Goal: Task Accomplishment & Management: Manage account settings

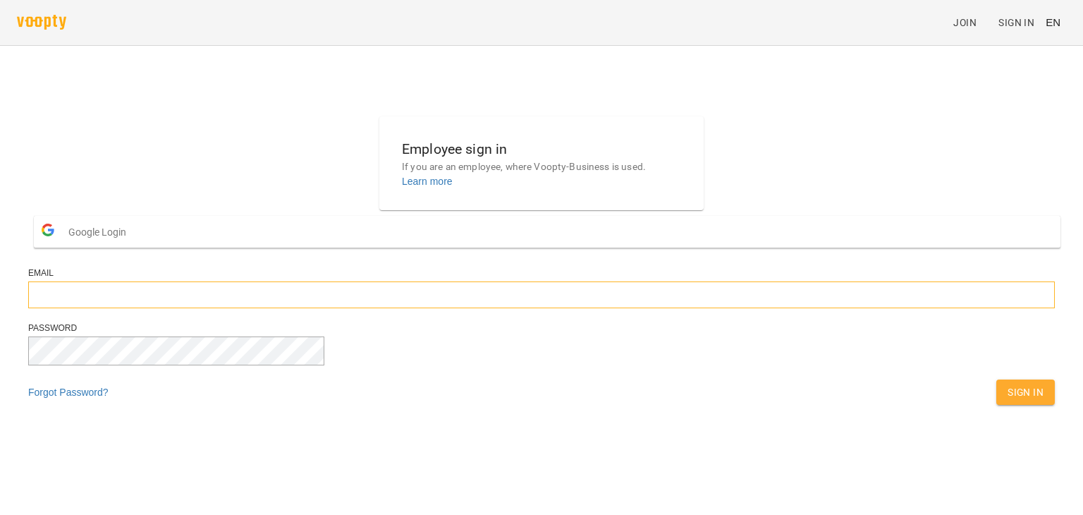
type input "**********"
click at [996, 405] on button "Sign In" at bounding box center [1025, 391] width 59 height 25
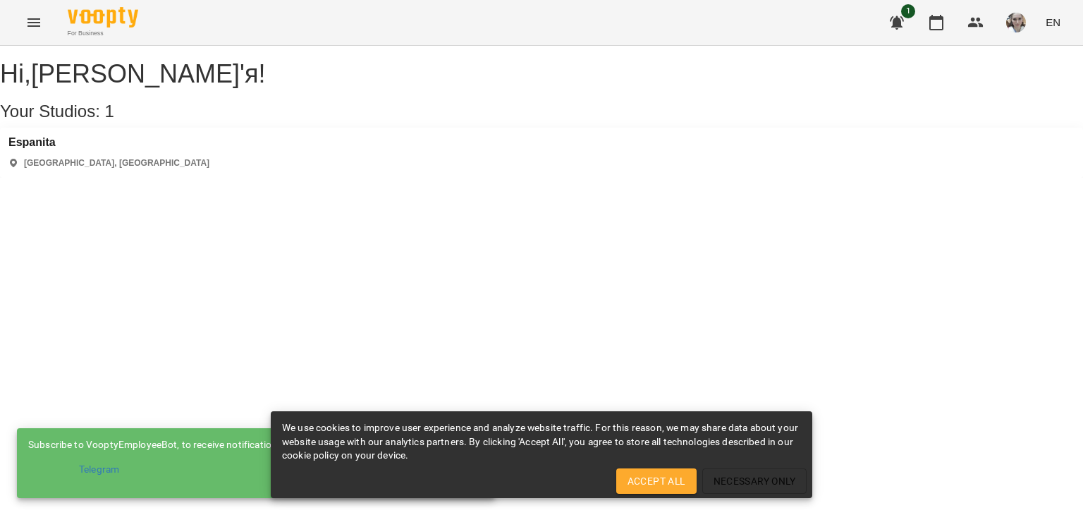
click at [274, 146] on div "Espanita Kyiv, [GEOGRAPHIC_DATA]" at bounding box center [541, 153] width 1083 height 50
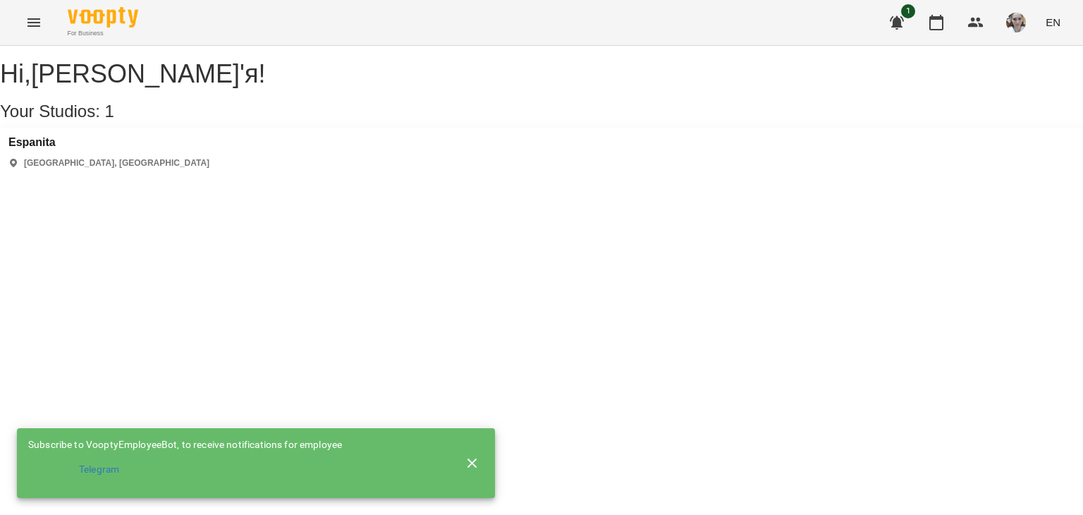
click at [282, 168] on div "Espanita Kyiv, [GEOGRAPHIC_DATA]" at bounding box center [541, 153] width 1083 height 50
click at [62, 150] on div "Espanita Kyiv, [GEOGRAPHIC_DATA]" at bounding box center [541, 153] width 1083 height 50
click at [57, 149] on h3 "Espanita" at bounding box center [108, 142] width 201 height 13
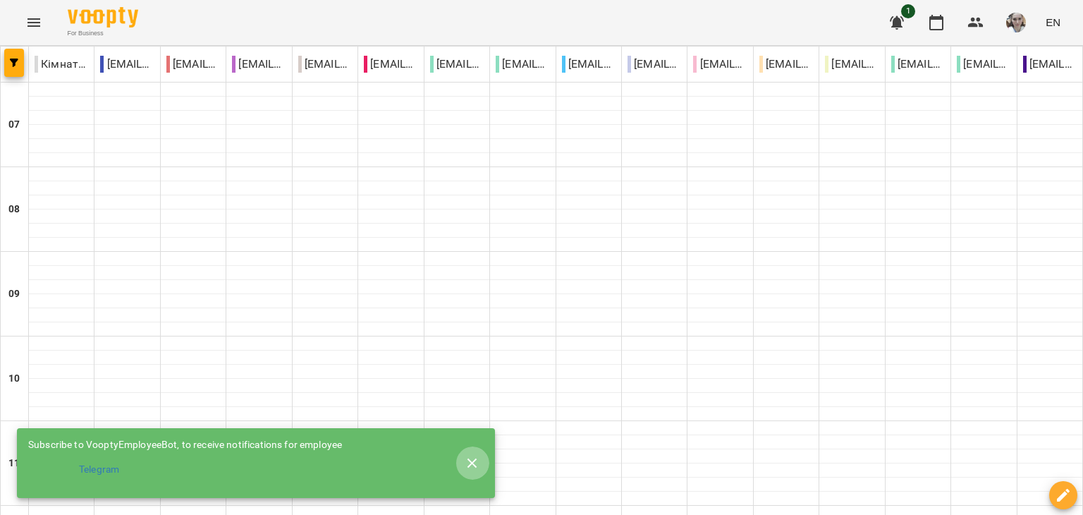
click at [472, 461] on icon "button" at bounding box center [473, 463] width 10 height 10
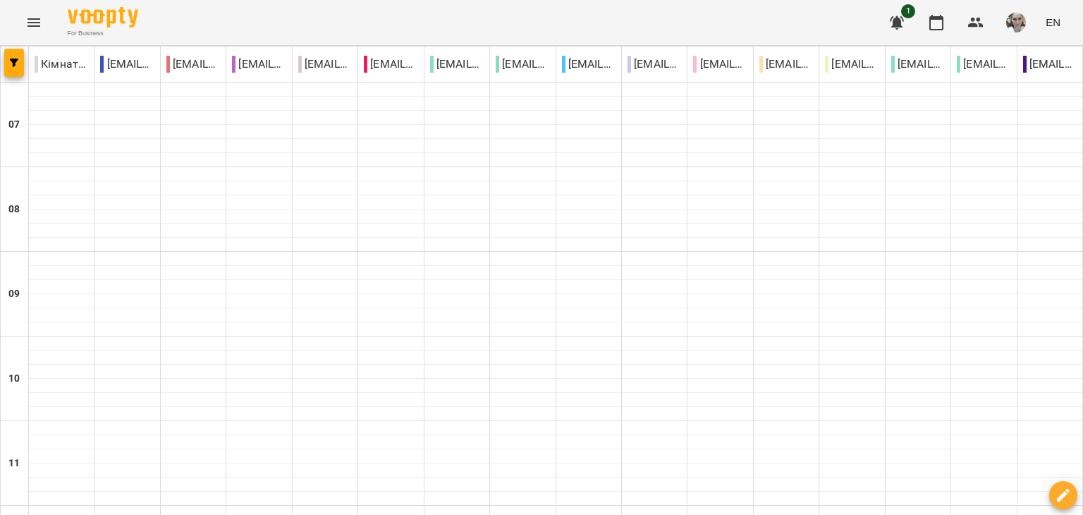
scroll to position [1016, 0]
type input "**********"
click at [940, 22] on icon "button" at bounding box center [936, 22] width 17 height 17
click at [968, 20] on icon "button" at bounding box center [976, 22] width 17 height 17
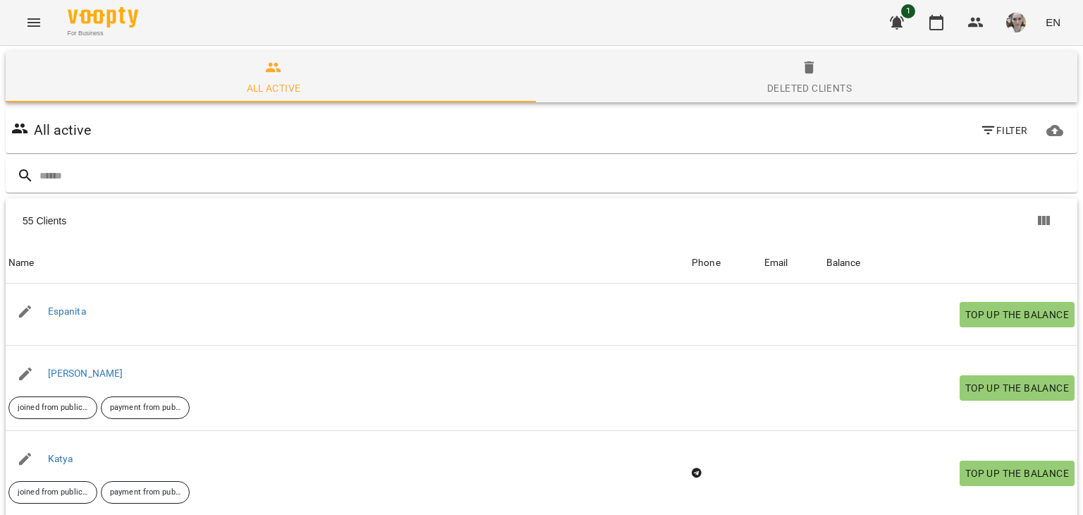
click at [1030, 25] on button "button" at bounding box center [1016, 22] width 37 height 37
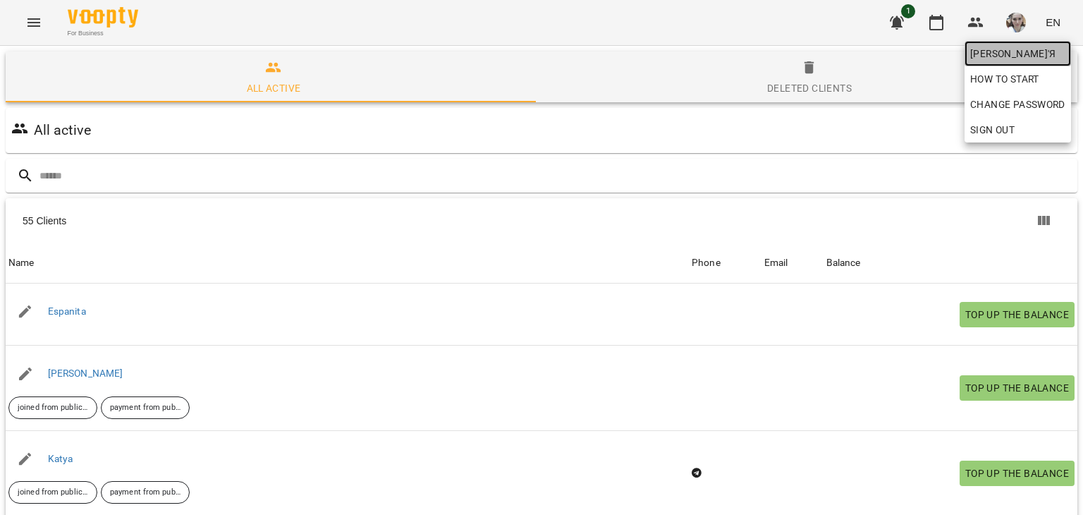
click at [1024, 51] on span "Кіяшко Дар'я" at bounding box center [1017, 53] width 95 height 17
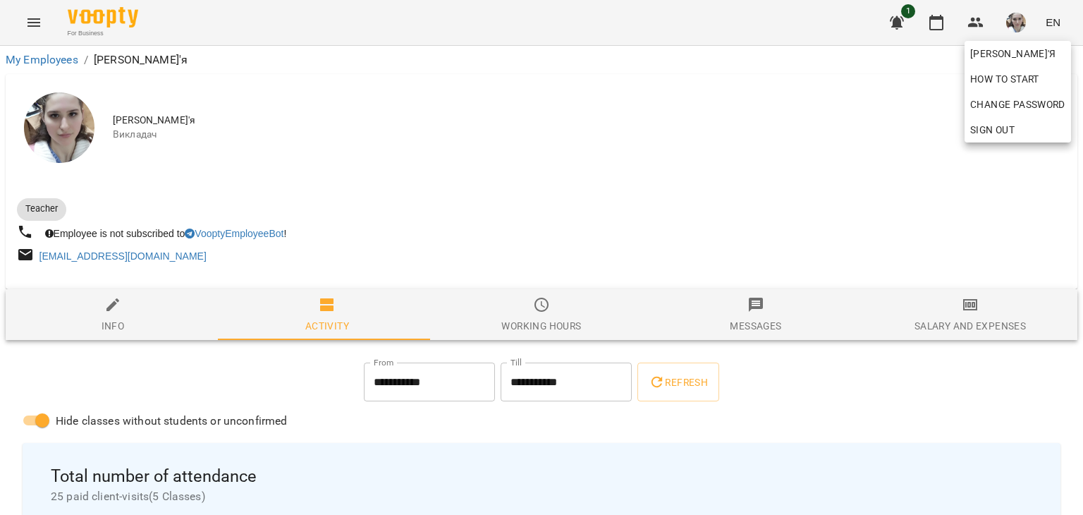
click at [37, 27] on div at bounding box center [541, 257] width 1083 height 515
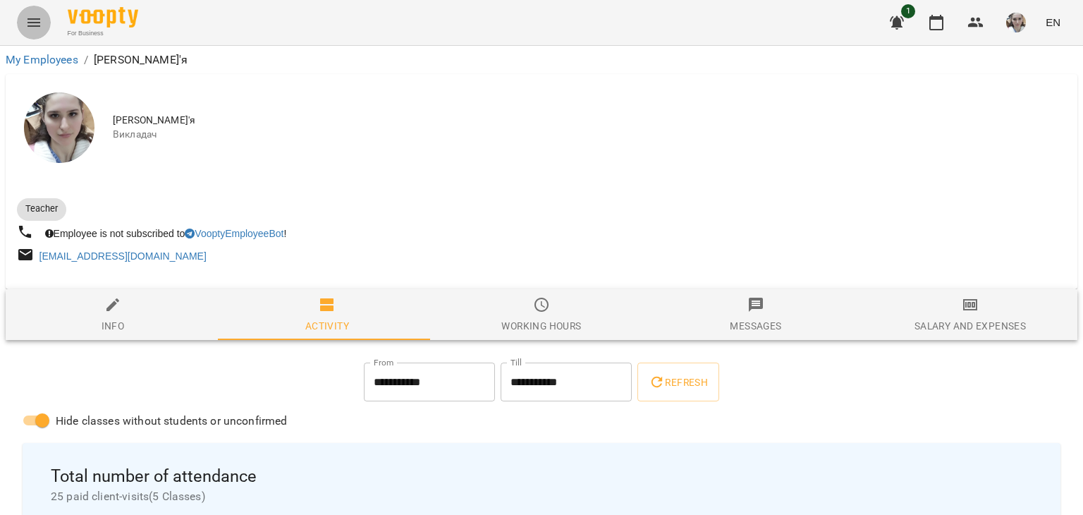
click at [35, 20] on icon "Menu" at bounding box center [33, 22] width 17 height 17
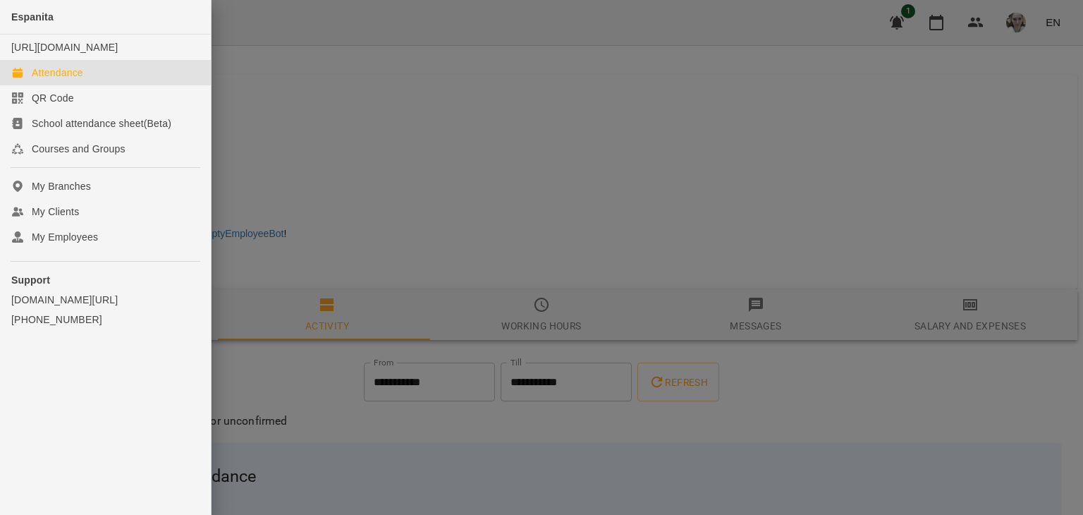
click at [45, 80] on div "Attendance" at bounding box center [57, 73] width 51 height 14
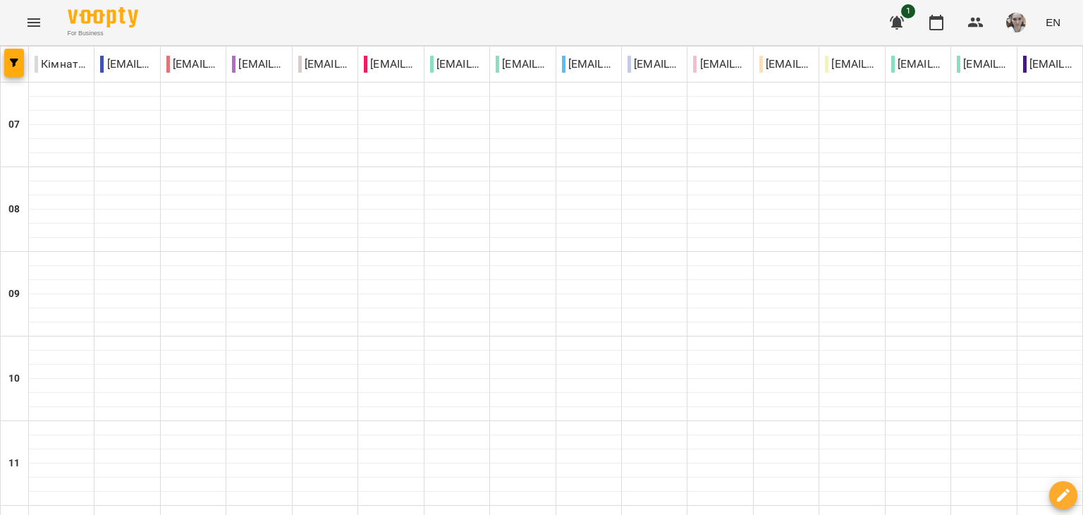
click at [906, 19] on icon "button" at bounding box center [897, 22] width 17 height 17
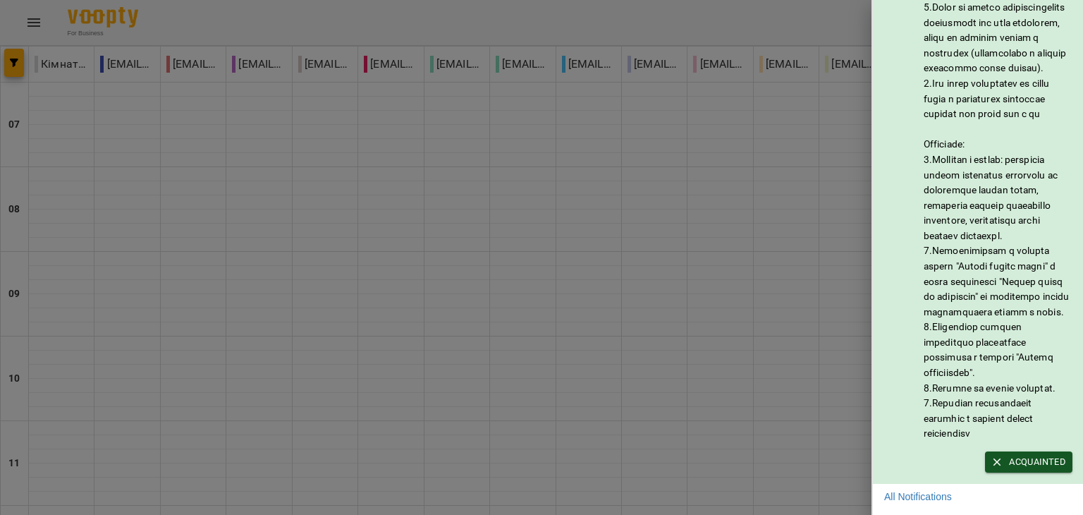
scroll to position [106, 0]
click at [1032, 454] on span "Acquainted" at bounding box center [1028, 462] width 73 height 16
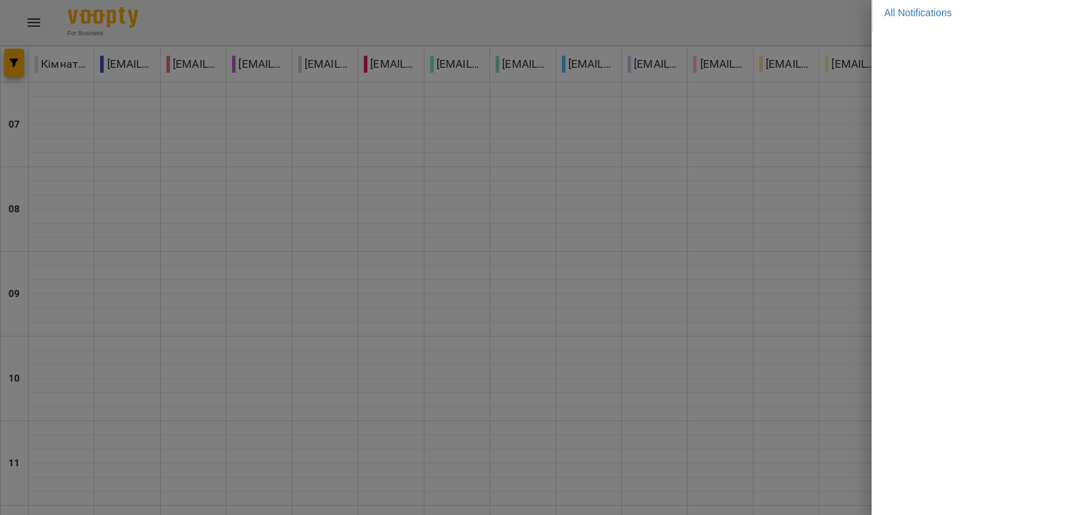
click at [810, 40] on div at bounding box center [541, 257] width 1083 height 515
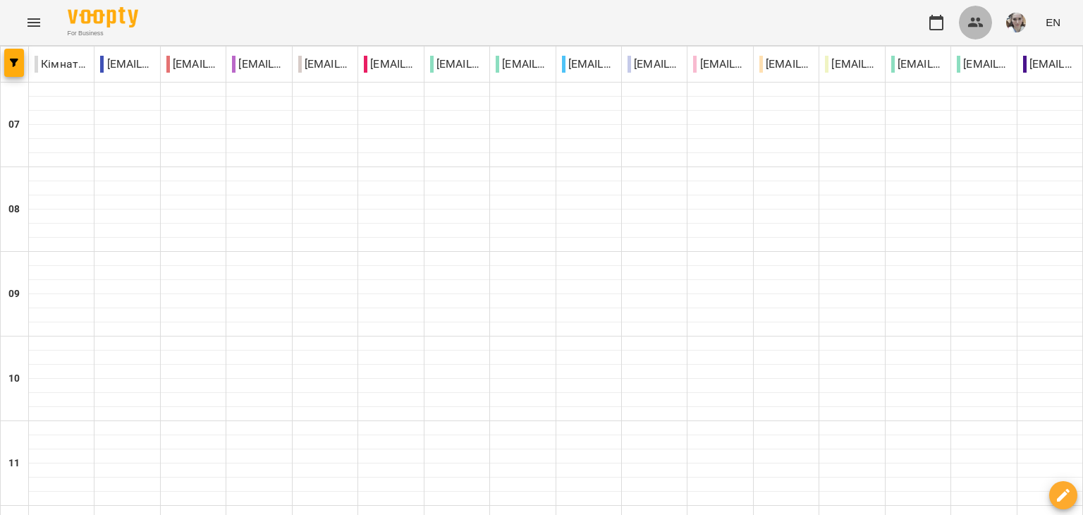
click at [968, 23] on button "button" at bounding box center [976, 23] width 34 height 34
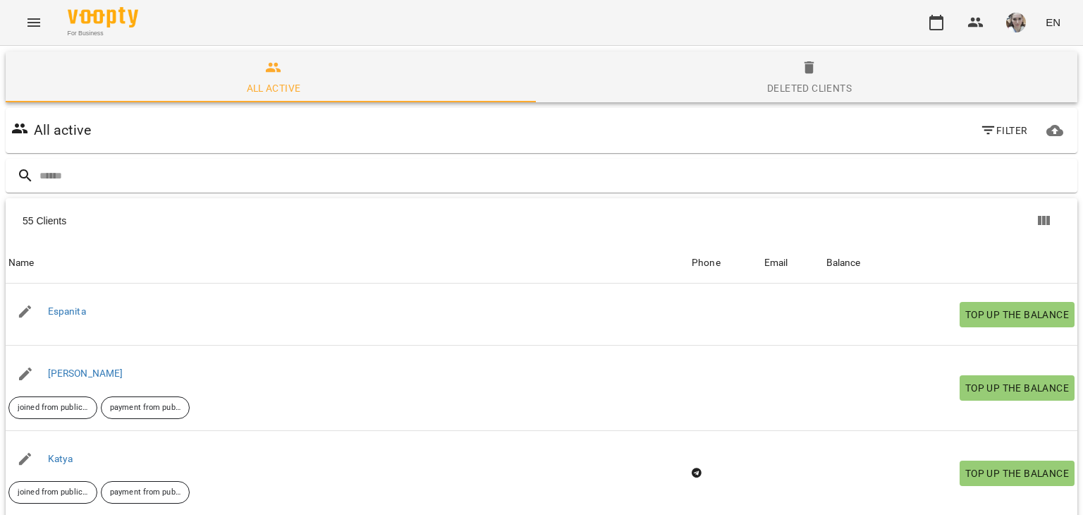
click at [1011, 24] on img "button" at bounding box center [1016, 23] width 20 height 20
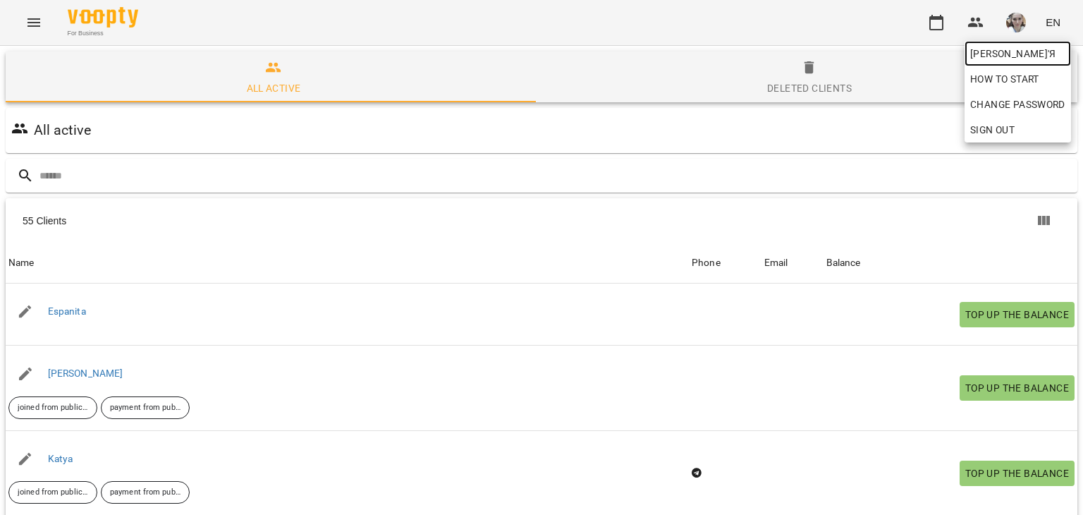
click at [1010, 47] on span "Кіяшко Дар'я" at bounding box center [1017, 53] width 95 height 17
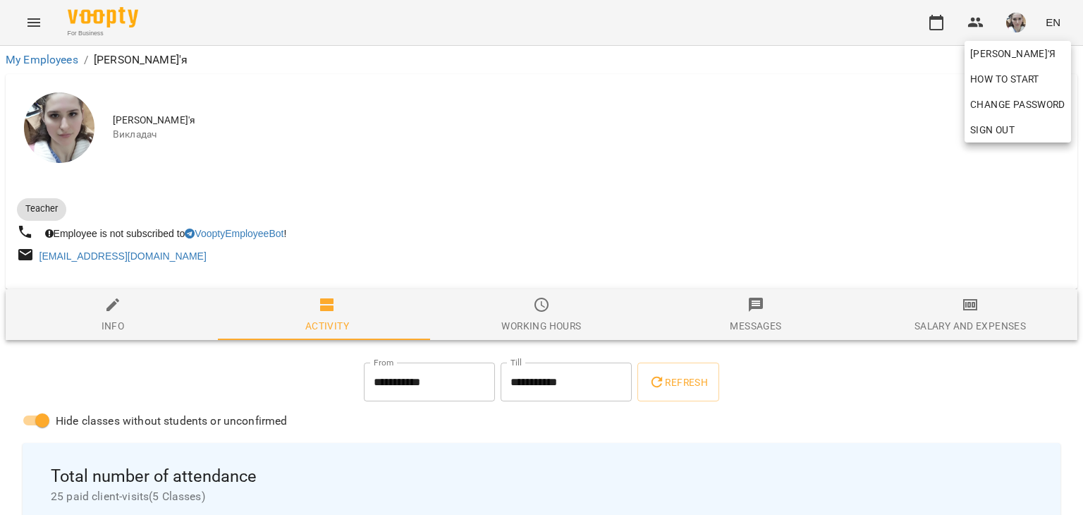
drag, startPoint x: 736, startPoint y: 324, endPoint x: 623, endPoint y: 329, distance: 113.0
click at [736, 324] on div at bounding box center [541, 257] width 1083 height 515
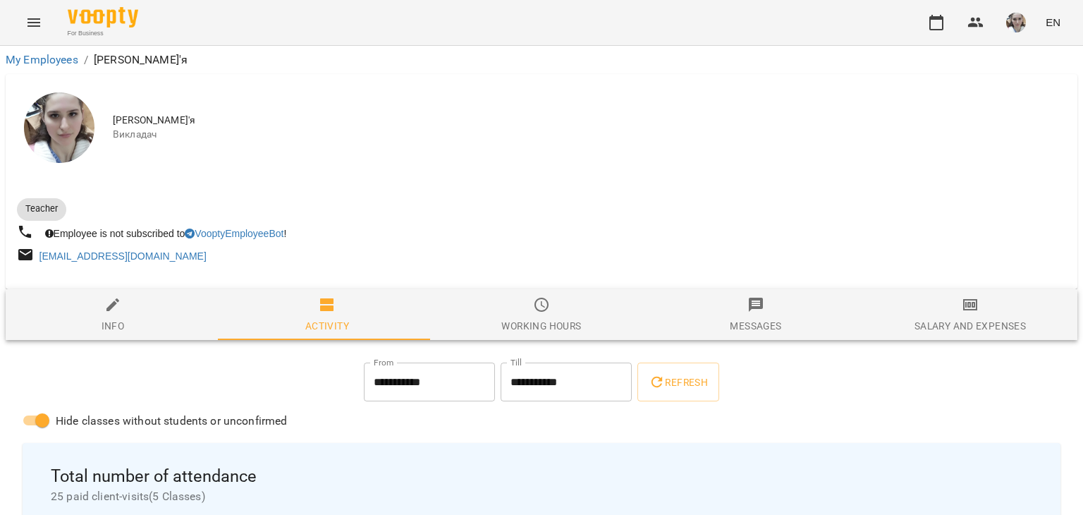
drag, startPoint x: 539, startPoint y: 341, endPoint x: 544, endPoint y: 325, distance: 16.5
click at [541, 337] on button "Working hours" at bounding box center [541, 314] width 214 height 51
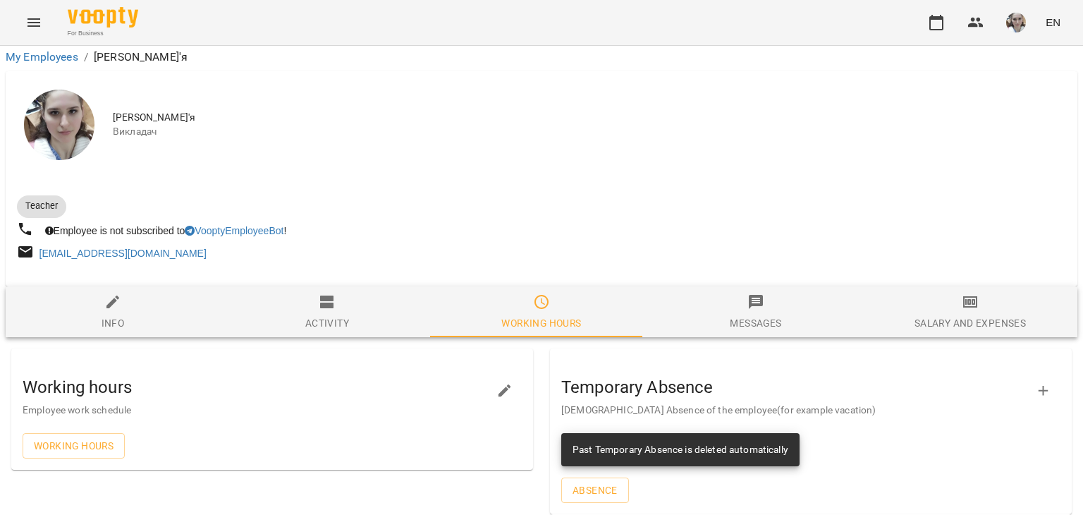
scroll to position [185, 0]
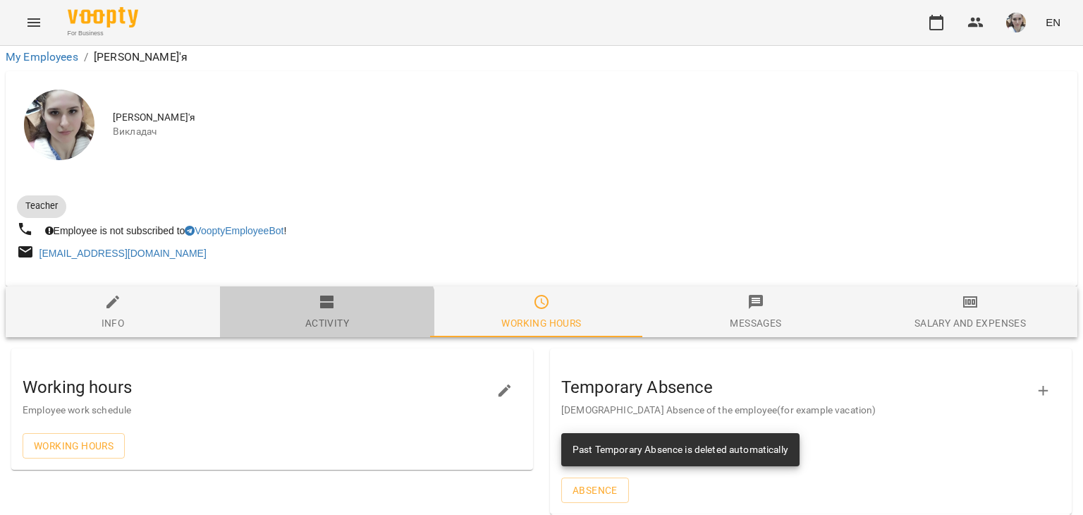
click at [322, 315] on div "Activity" at bounding box center [327, 323] width 44 height 17
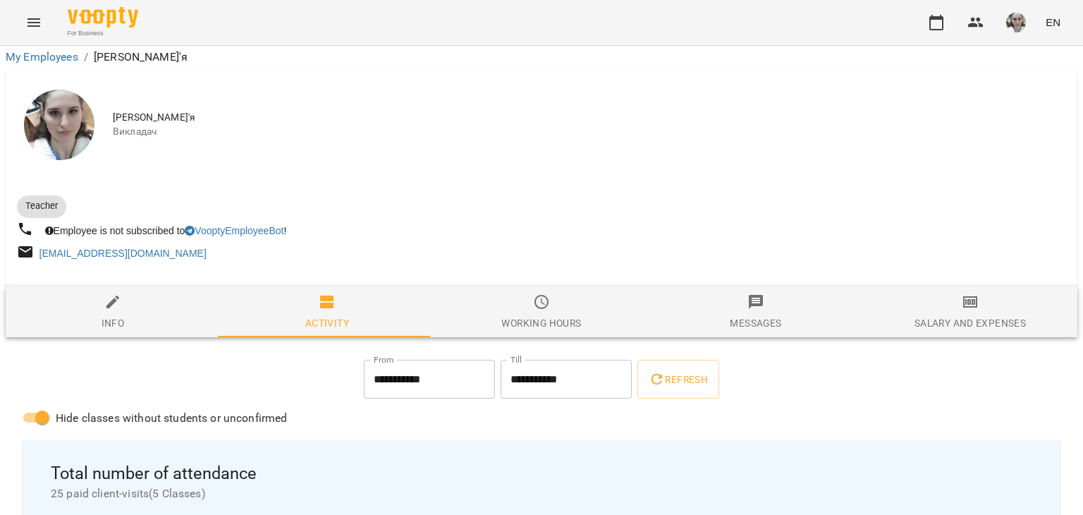
scroll to position [0, 0]
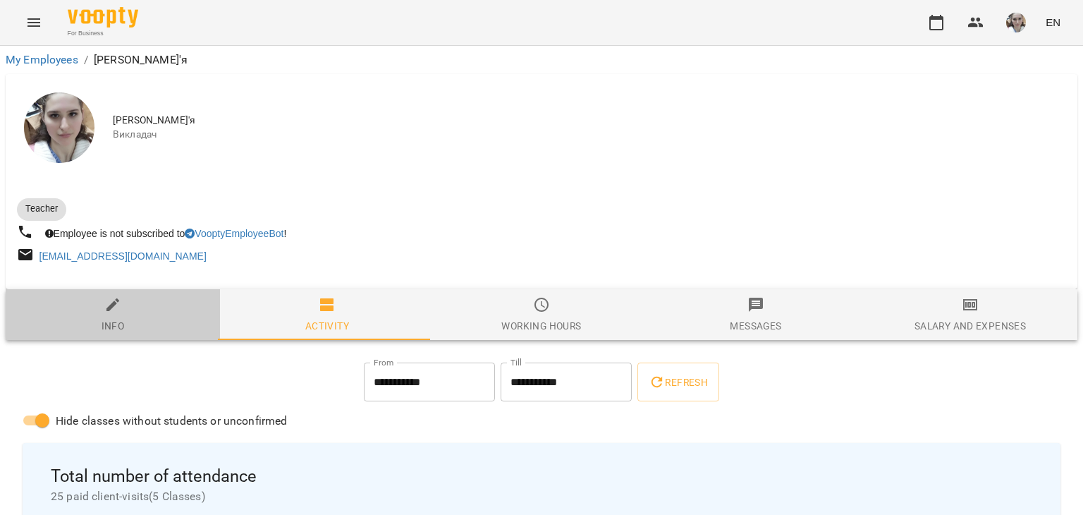
click at [133, 315] on span "Info" at bounding box center [112, 315] width 197 height 38
select select "**"
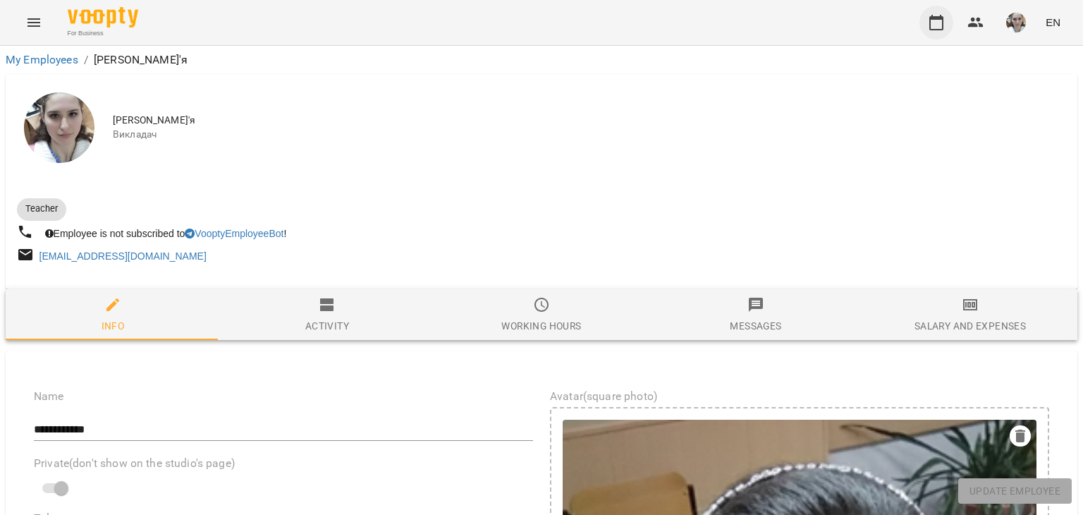
click at [946, 28] on button "button" at bounding box center [937, 23] width 34 height 34
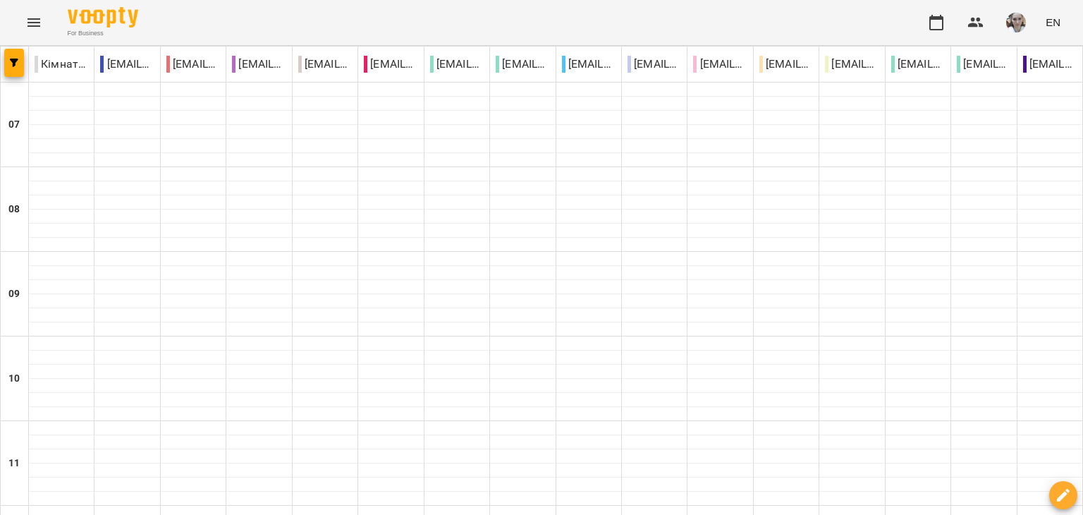
scroll to position [1016, 0]
type input "**********"
click at [59, 68] on p "Кімната 1" at bounding box center [62, 64] width 54 height 17
click at [53, 61] on p "Кімната 1" at bounding box center [62, 64] width 54 height 17
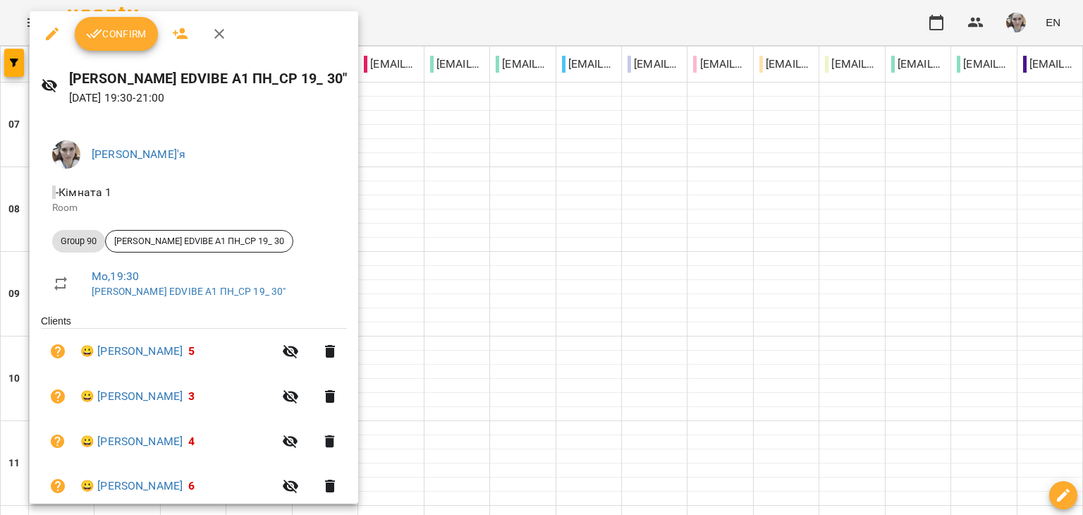
click at [96, 78] on h6 "Кіяшко Д. EDVIBE А1 ПН_СР 19_ 30"" at bounding box center [208, 79] width 278 height 22
click at [99, 37] on icon "button" at bounding box center [94, 33] width 17 height 17
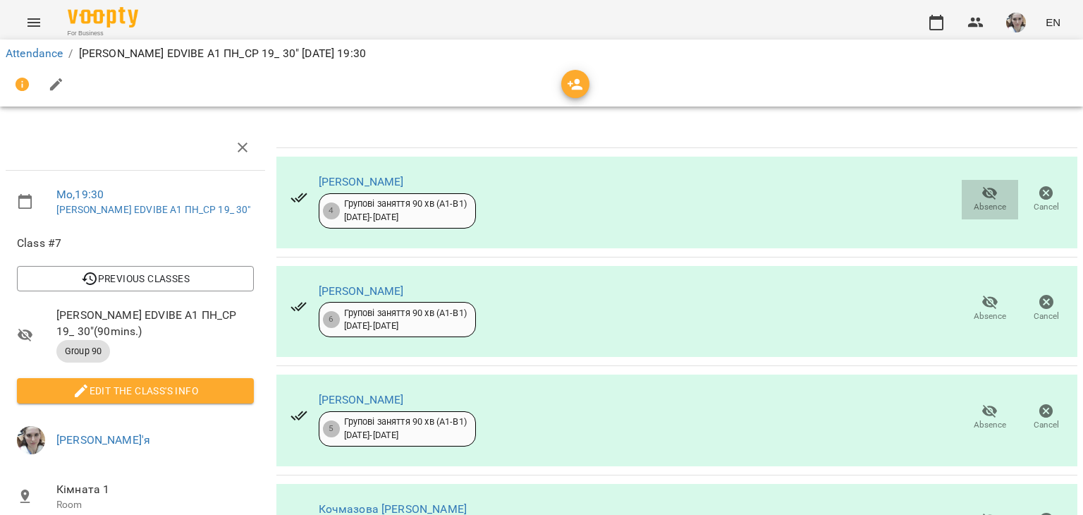
click at [974, 205] on span "Absence" at bounding box center [990, 207] width 32 height 12
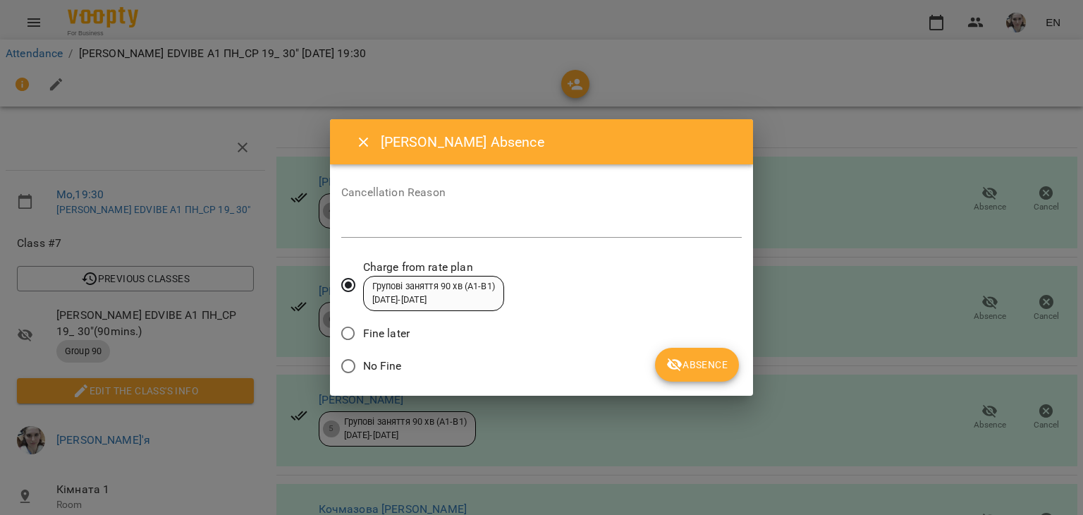
click at [372, 367] on span "No Fine" at bounding box center [382, 366] width 39 height 17
click at [686, 365] on span "Absence" at bounding box center [696, 364] width 61 height 17
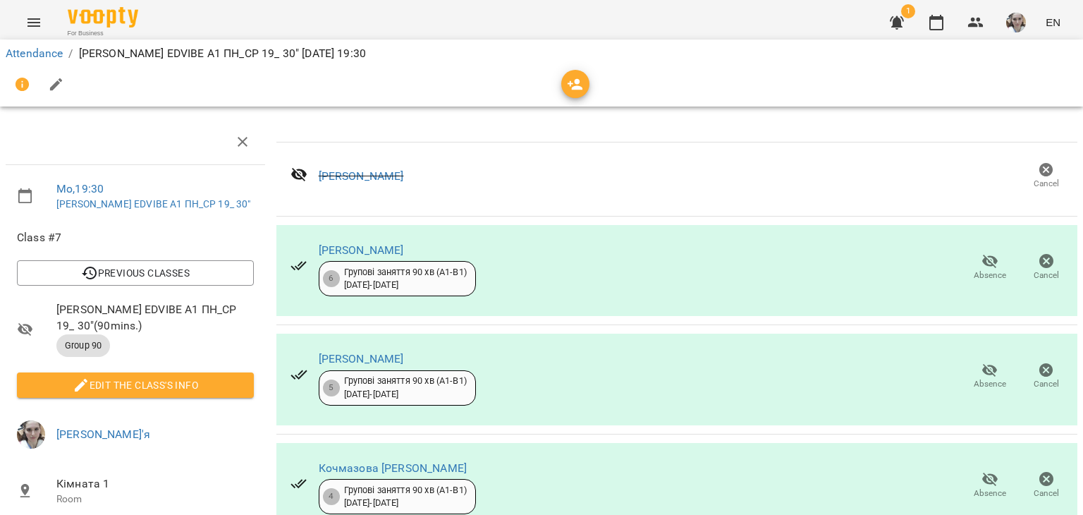
scroll to position [141, 0]
click at [982, 362] on icon "button" at bounding box center [990, 370] width 17 height 17
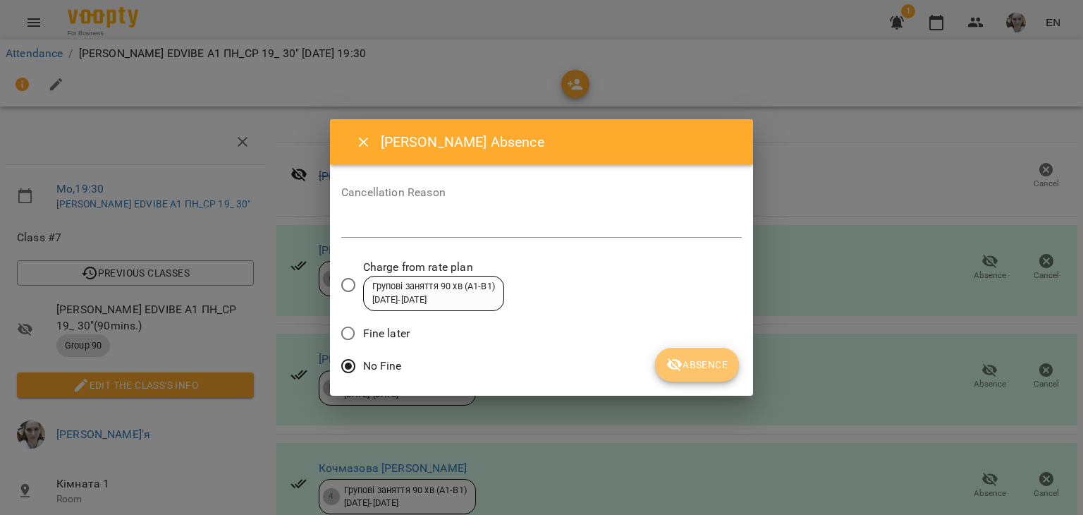
click at [675, 360] on icon "submit" at bounding box center [675, 364] width 16 height 13
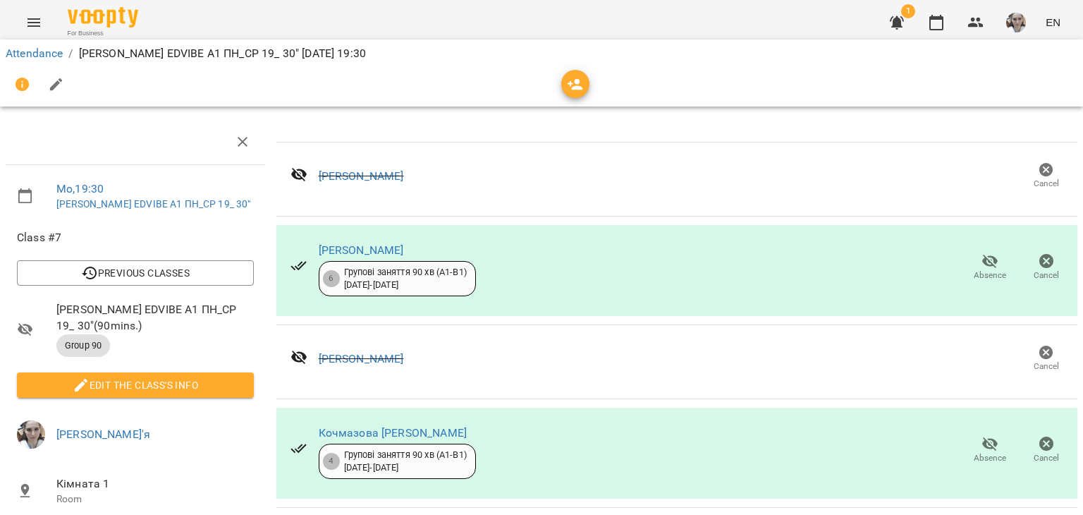
scroll to position [212, 0]
click at [979, 452] on span "Absence" at bounding box center [990, 458] width 32 height 12
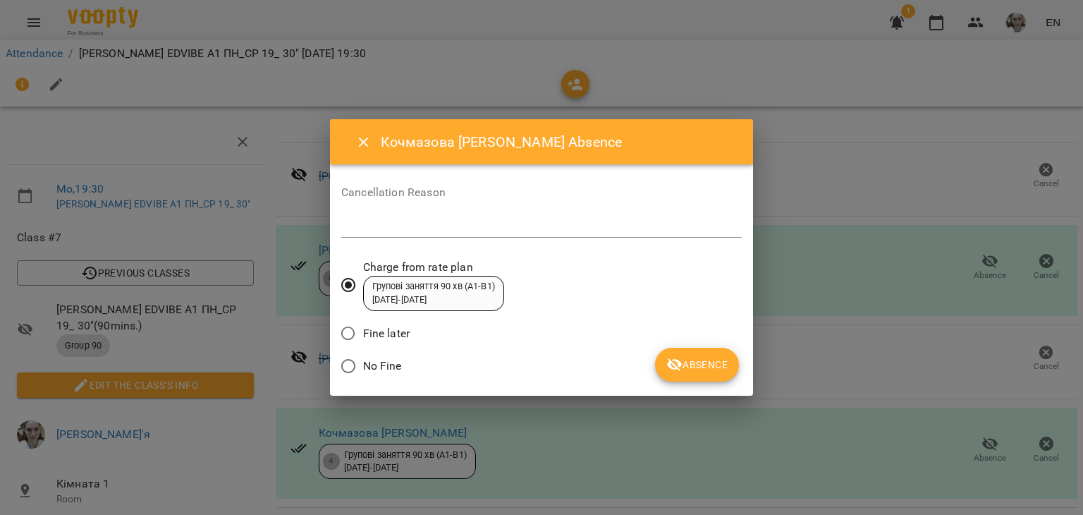
click at [384, 368] on span "No Fine" at bounding box center [382, 366] width 39 height 17
click at [691, 375] on button "Absence" at bounding box center [697, 365] width 84 height 34
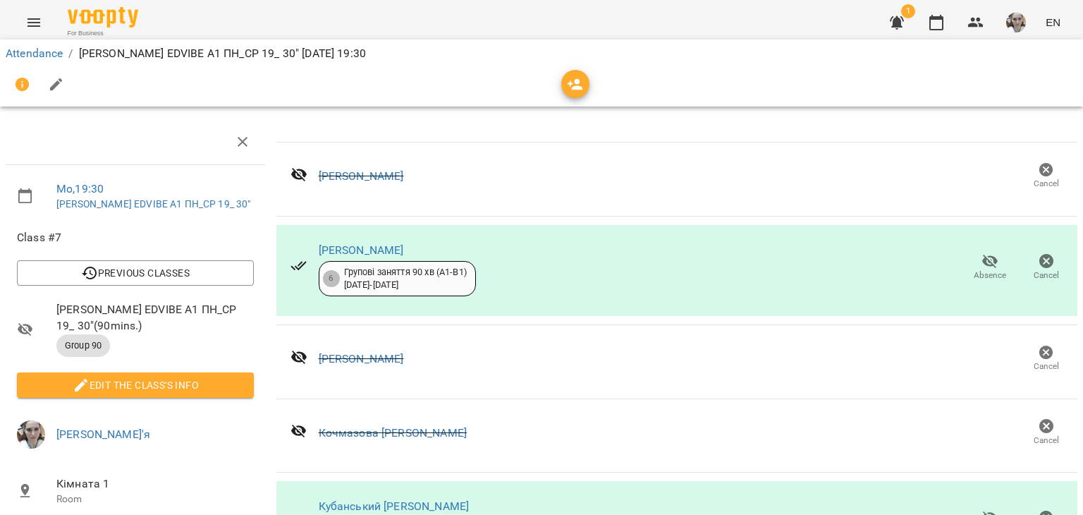
scroll to position [282, 0]
click at [982, 509] on icon "button" at bounding box center [990, 517] width 17 height 17
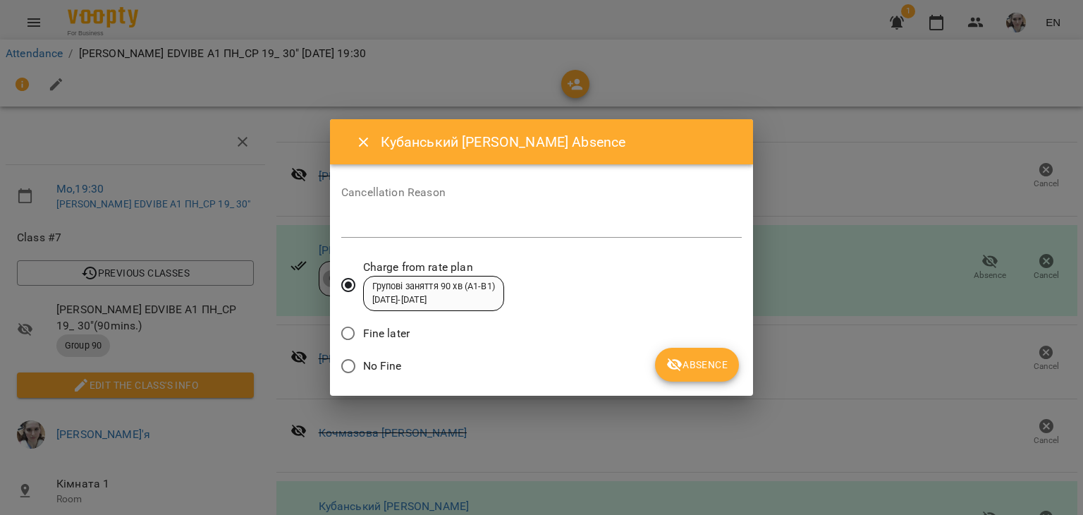
click at [386, 362] on span "No Fine" at bounding box center [382, 366] width 39 height 17
click at [681, 370] on icon "submit" at bounding box center [674, 364] width 17 height 17
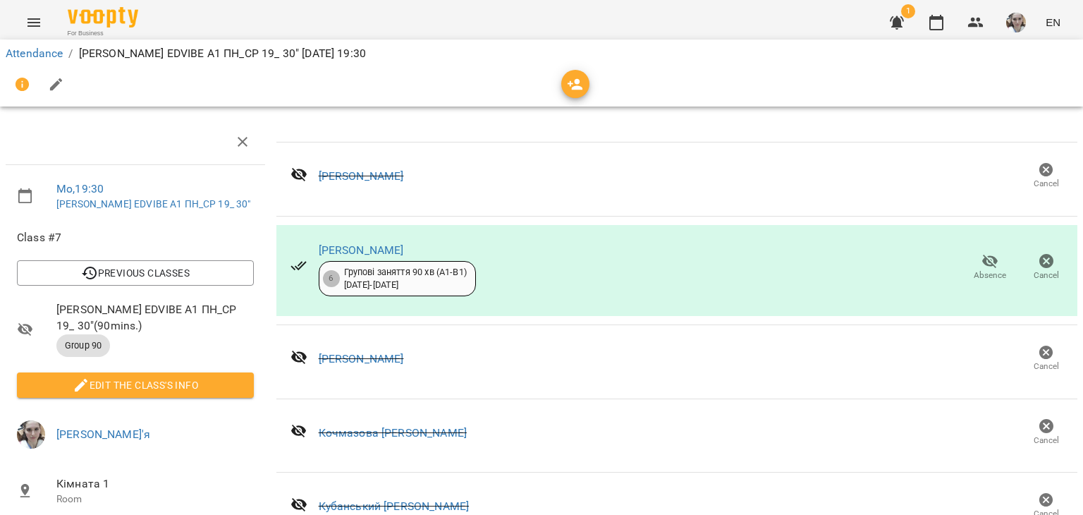
scroll to position [0, 0]
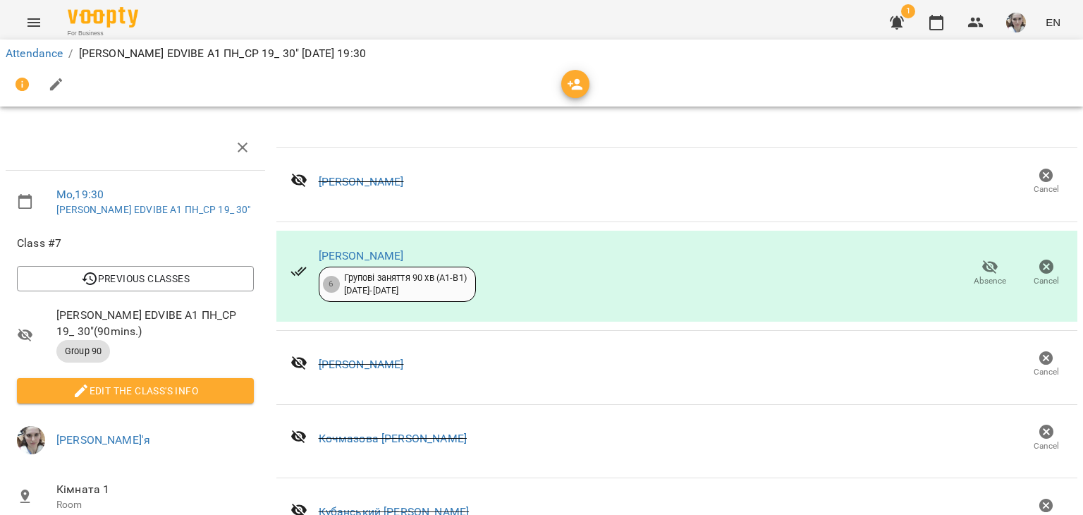
click at [194, 397] on span "Edit the class's Info" at bounding box center [135, 390] width 214 height 17
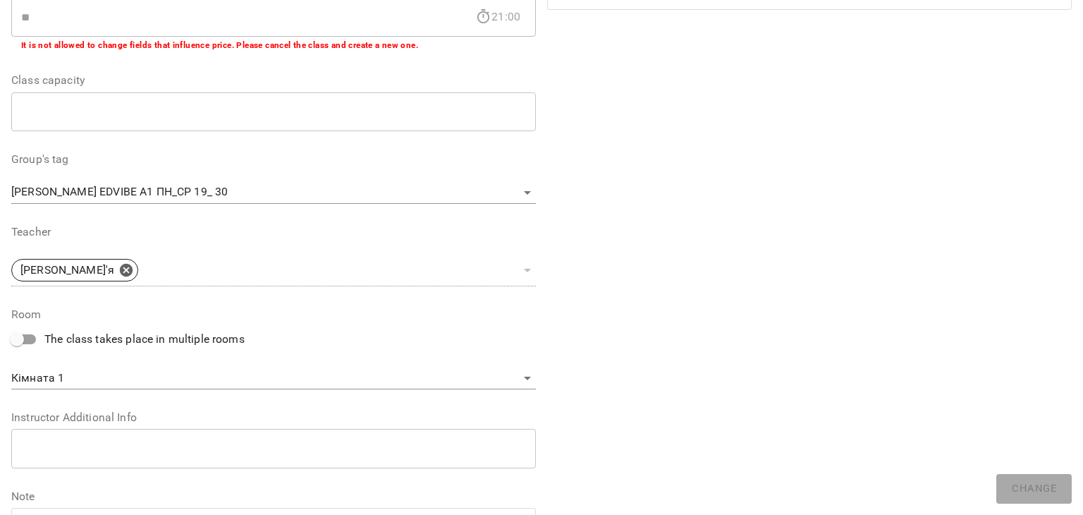
scroll to position [423, 0]
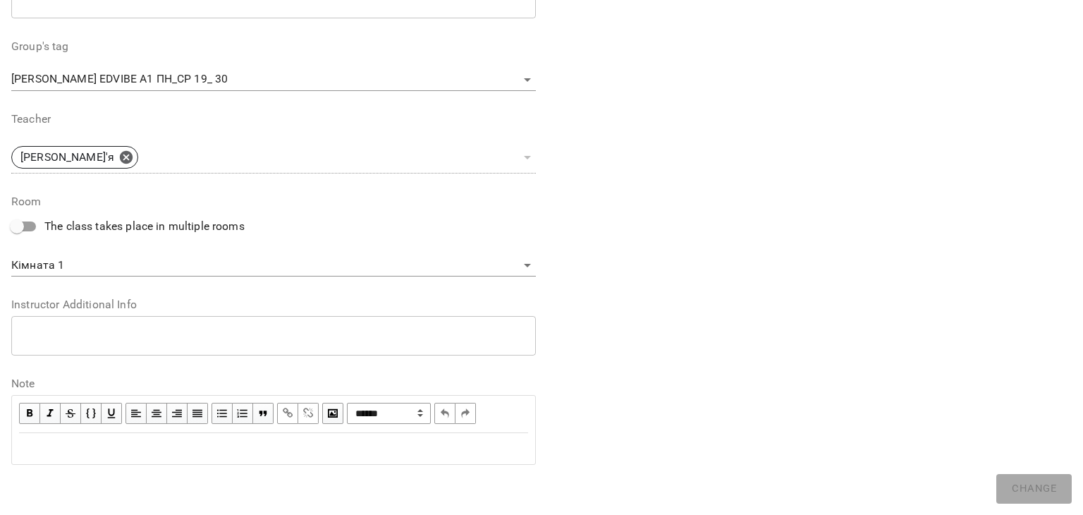
click at [200, 449] on div "Edit text" at bounding box center [273, 448] width 509 height 17
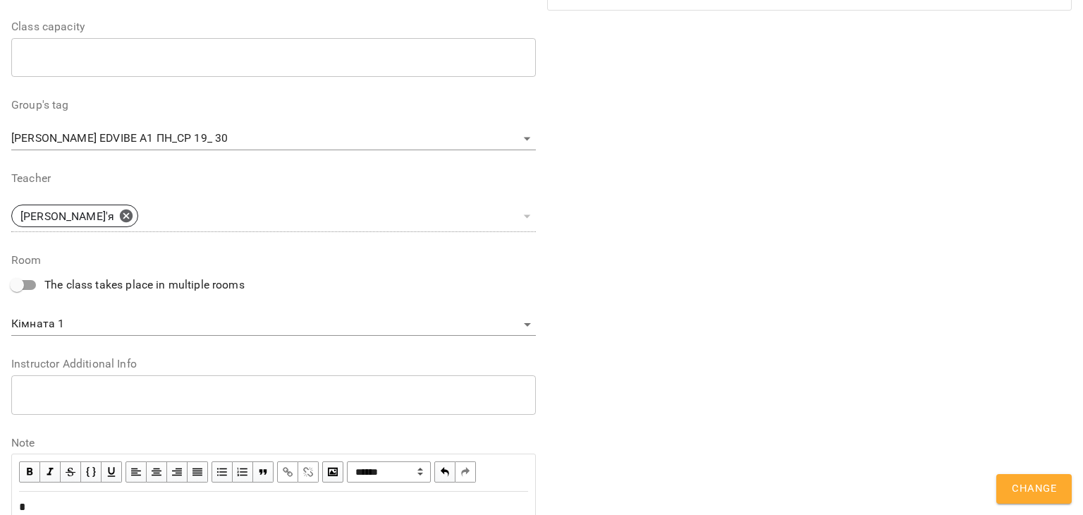
scroll to position [482, 0]
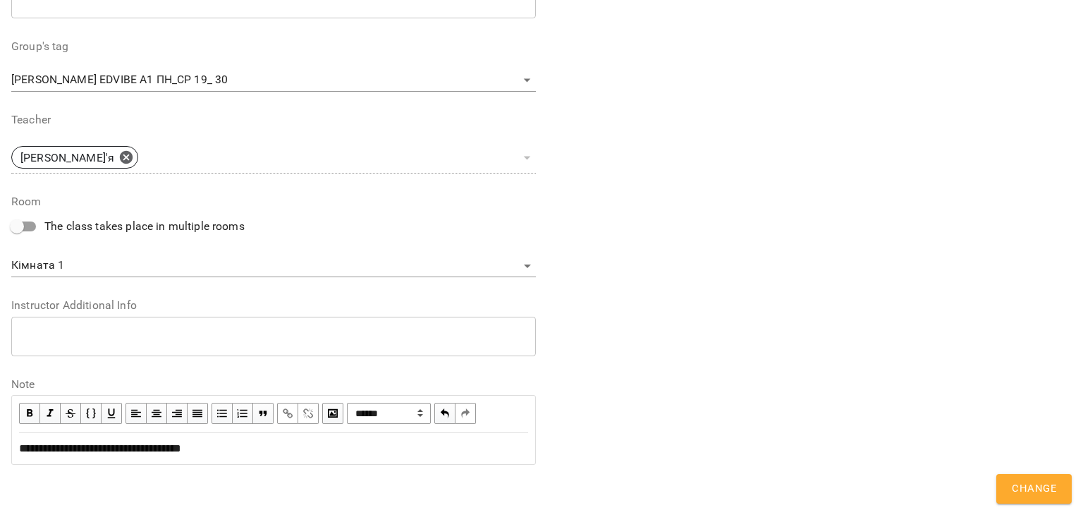
click at [130, 449] on span "**********" at bounding box center [100, 448] width 162 height 11
click at [252, 452] on div "**********" at bounding box center [273, 448] width 509 height 17
click at [1019, 482] on span "Change" at bounding box center [1034, 489] width 44 height 18
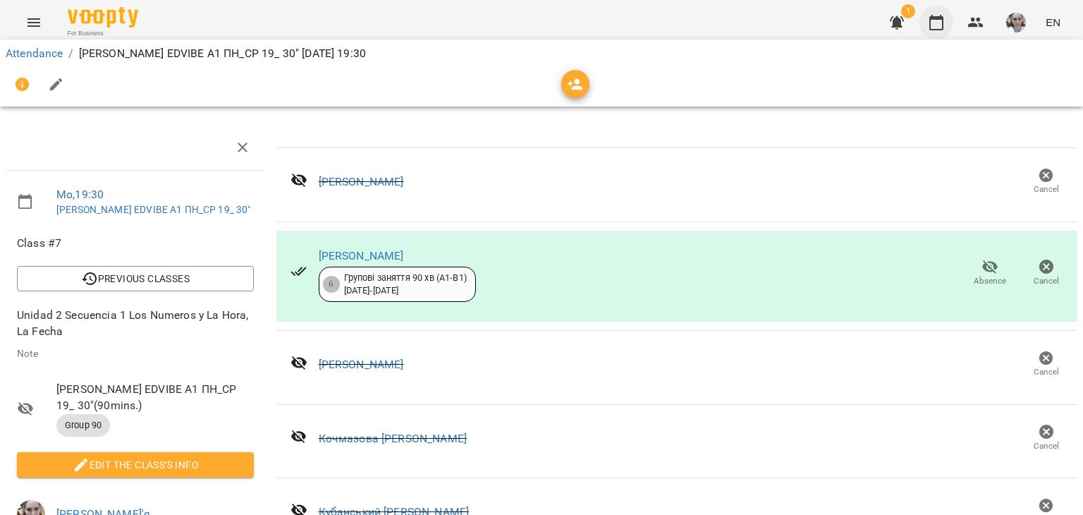
click at [932, 26] on icon "button" at bounding box center [936, 22] width 17 height 17
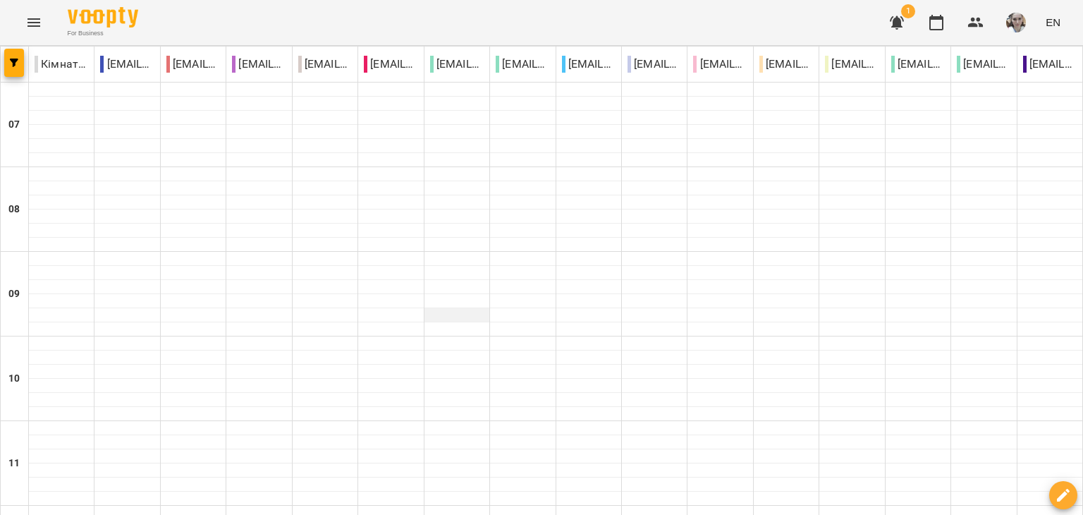
scroll to position [1016, 0]
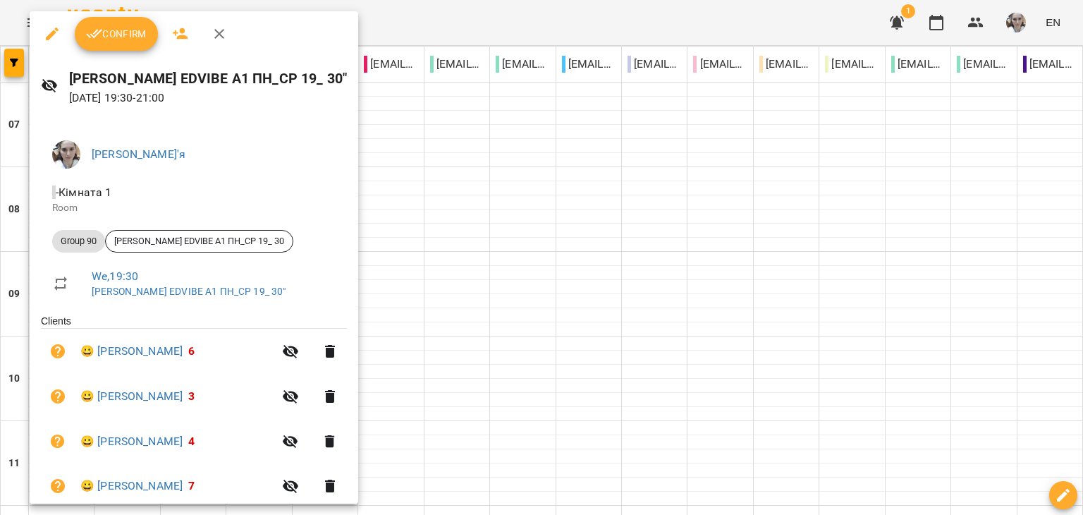
click at [127, 40] on span "Confirm" at bounding box center [116, 33] width 61 height 17
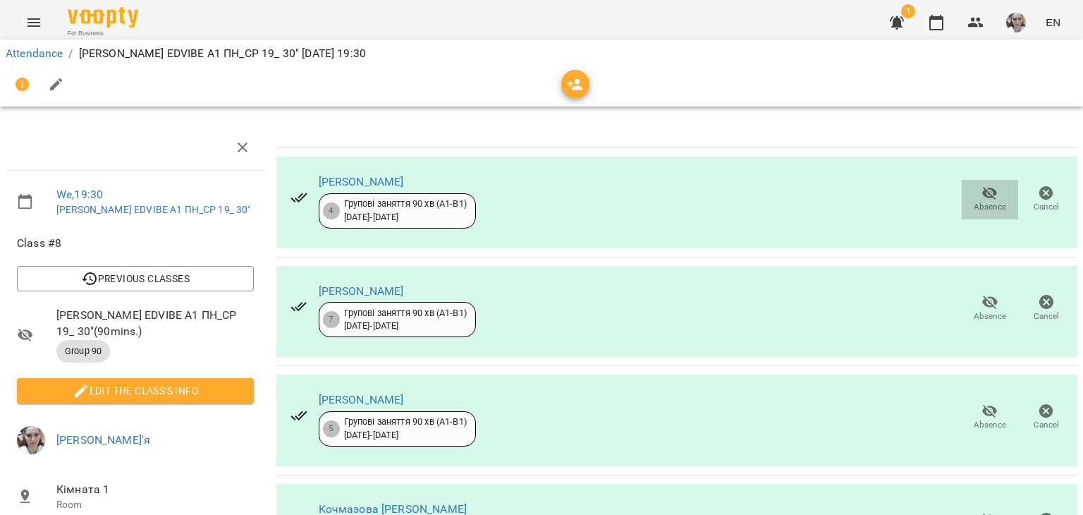
click at [989, 202] on span "Absence" at bounding box center [990, 207] width 32 height 12
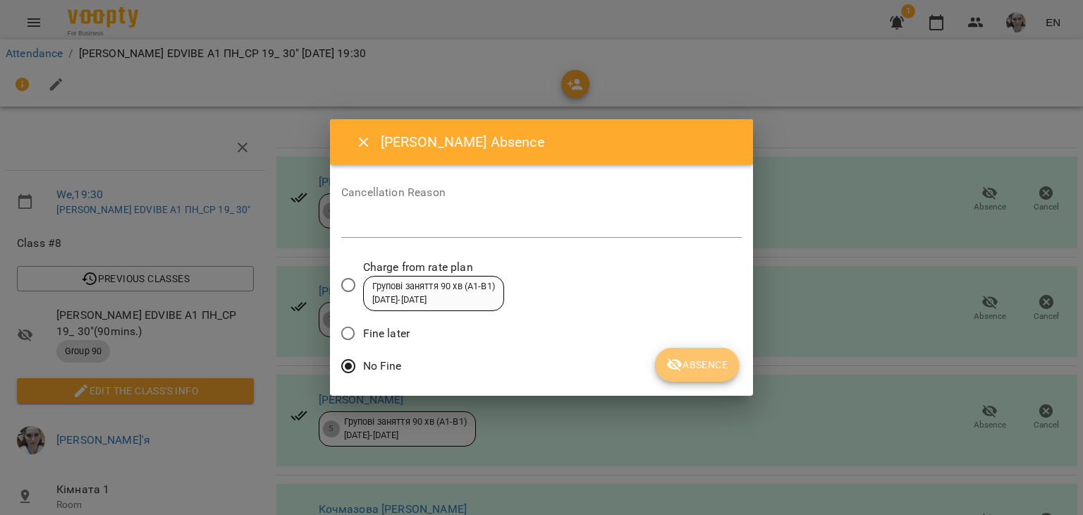
click at [677, 365] on icon "submit" at bounding box center [674, 364] width 17 height 17
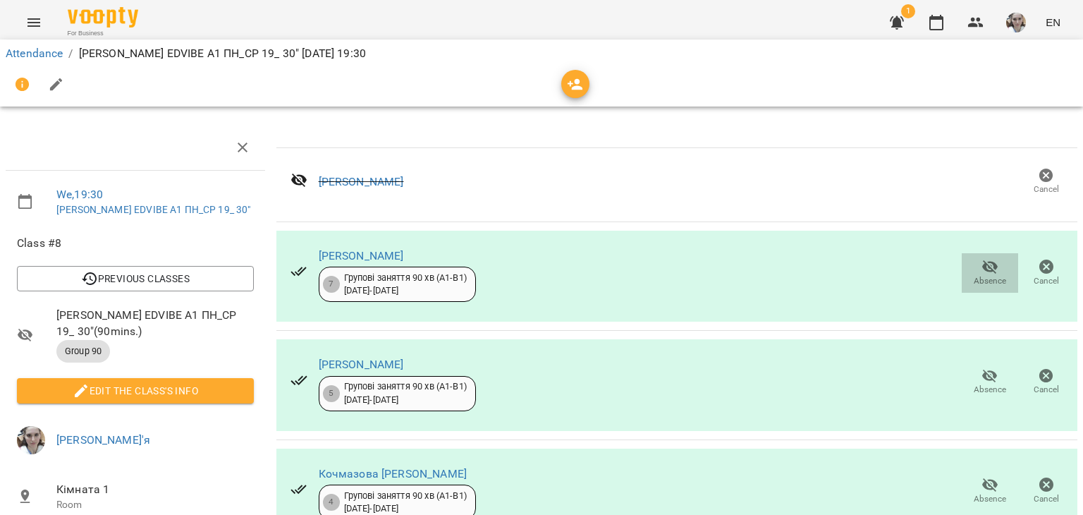
click at [994, 269] on span "Absence" at bounding box center [989, 272] width 39 height 28
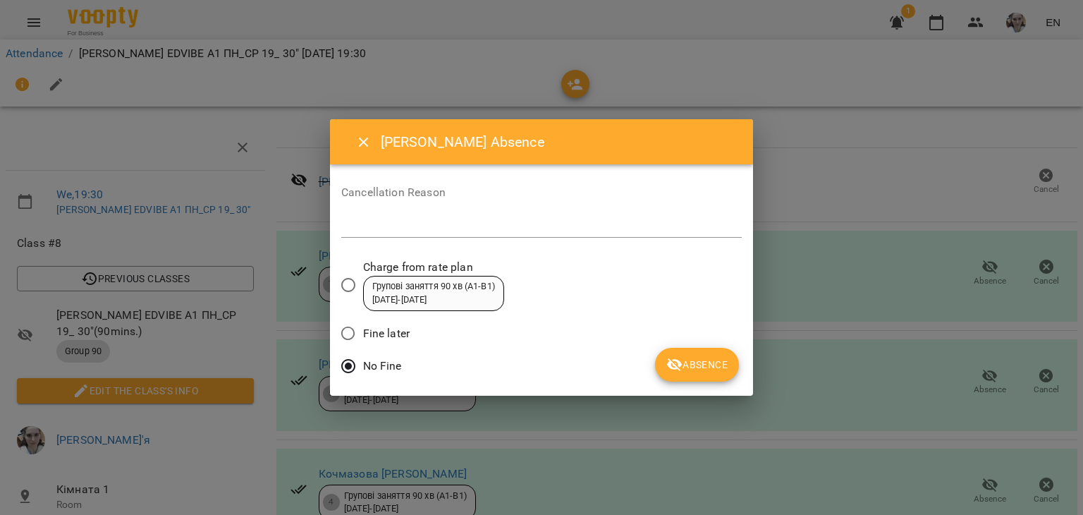
click at [685, 367] on span "Absence" at bounding box center [696, 364] width 61 height 17
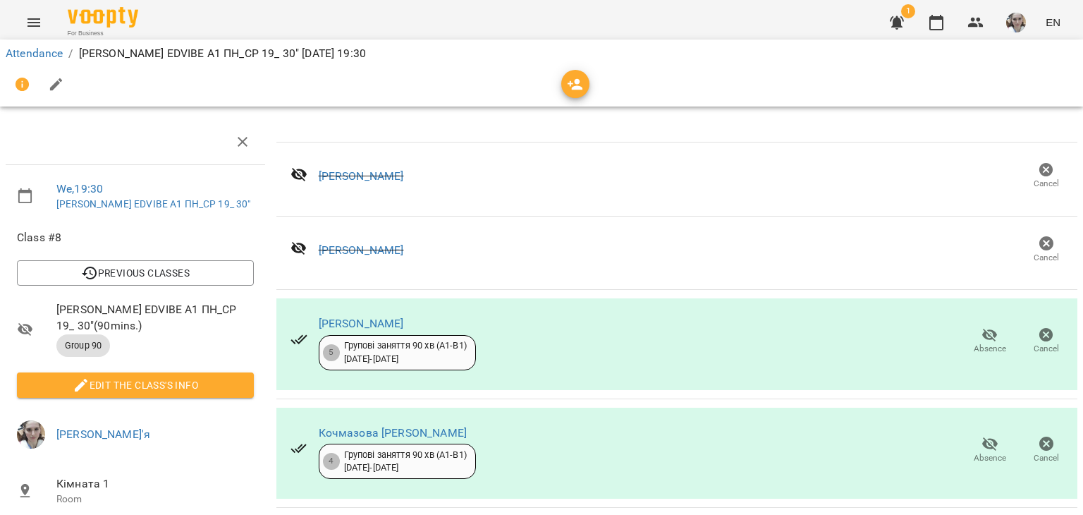
scroll to position [141, 0]
click at [979, 343] on span "Absence" at bounding box center [990, 349] width 32 height 12
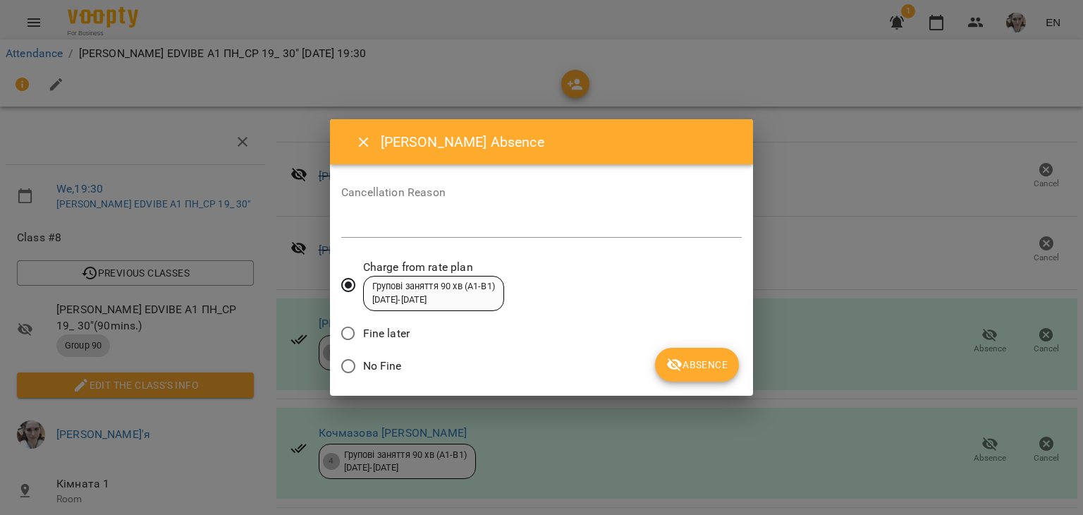
drag, startPoint x: 375, startPoint y: 362, endPoint x: 480, endPoint y: 358, distance: 104.5
click at [375, 362] on span "No Fine" at bounding box center [382, 366] width 39 height 17
click at [686, 365] on span "Absence" at bounding box center [696, 364] width 61 height 17
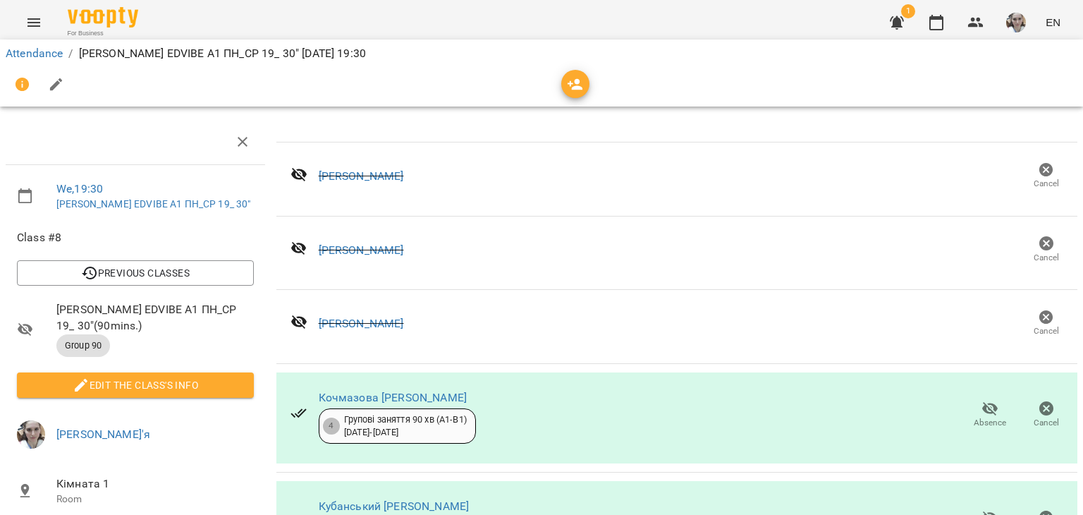
scroll to position [212, 0]
click at [982, 509] on icon "button" at bounding box center [990, 517] width 17 height 17
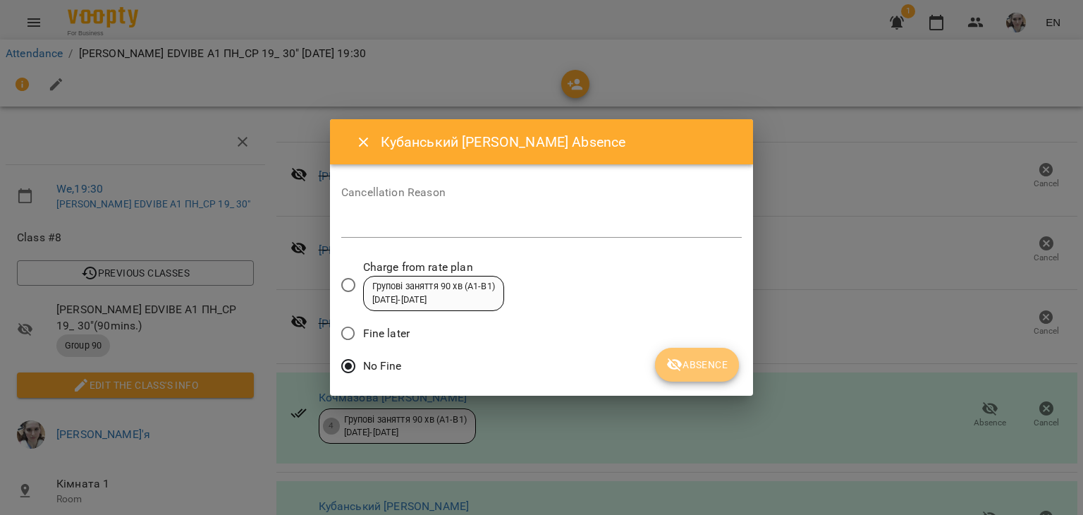
click at [666, 369] on button "Absence" at bounding box center [697, 365] width 84 height 34
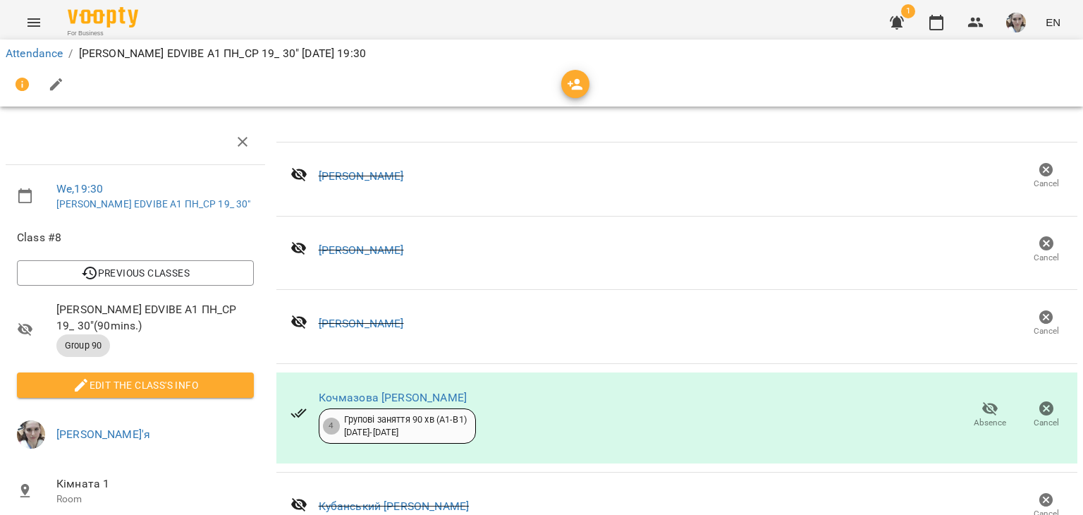
scroll to position [0, 0]
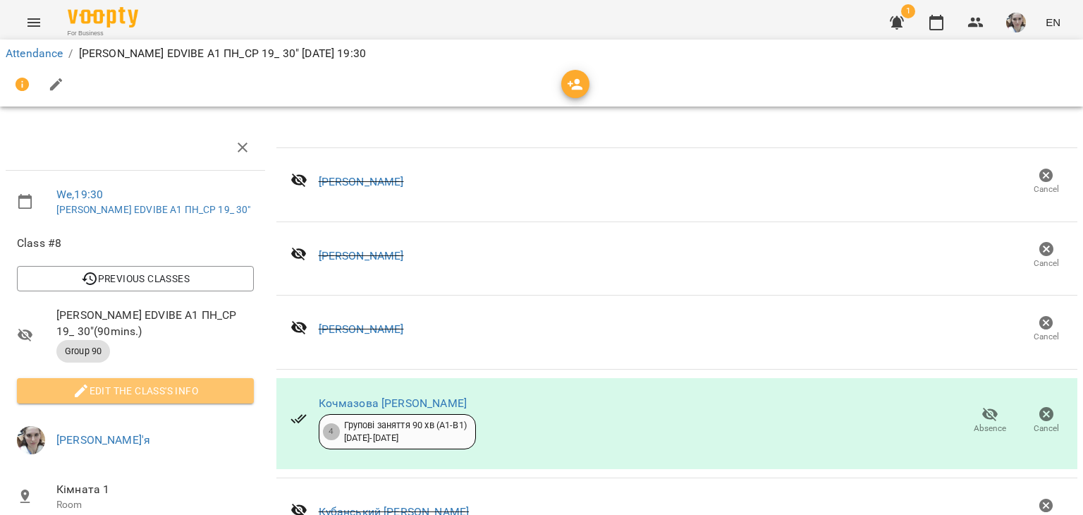
click at [229, 388] on span "Edit the class's Info" at bounding box center [135, 390] width 214 height 17
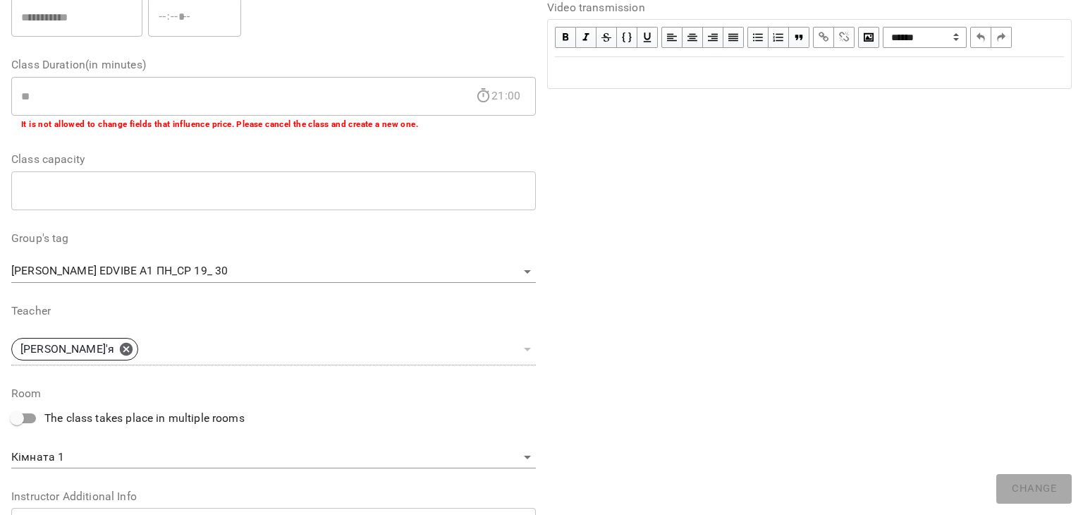
scroll to position [423, 0]
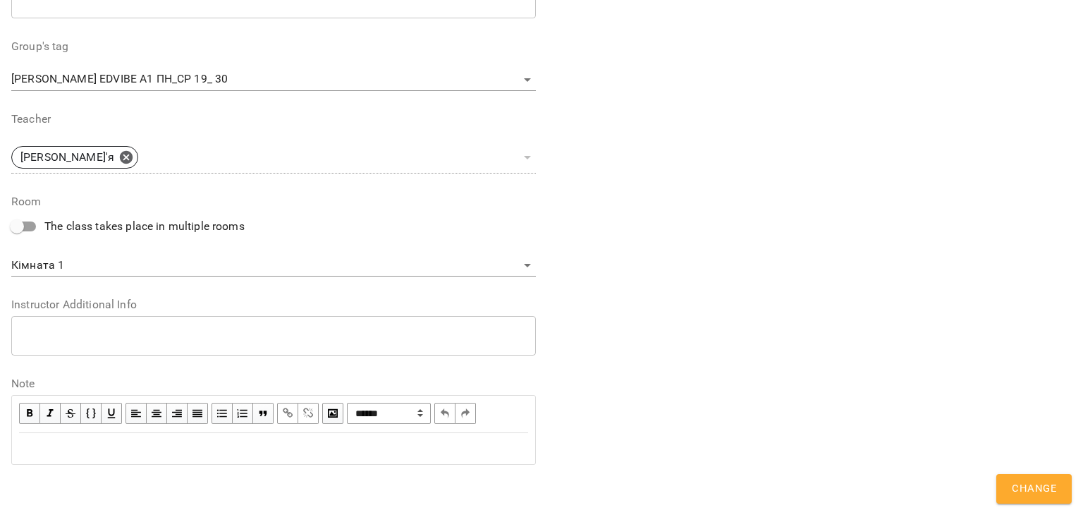
click at [298, 454] on div "Edit text" at bounding box center [273, 448] width 509 height 17
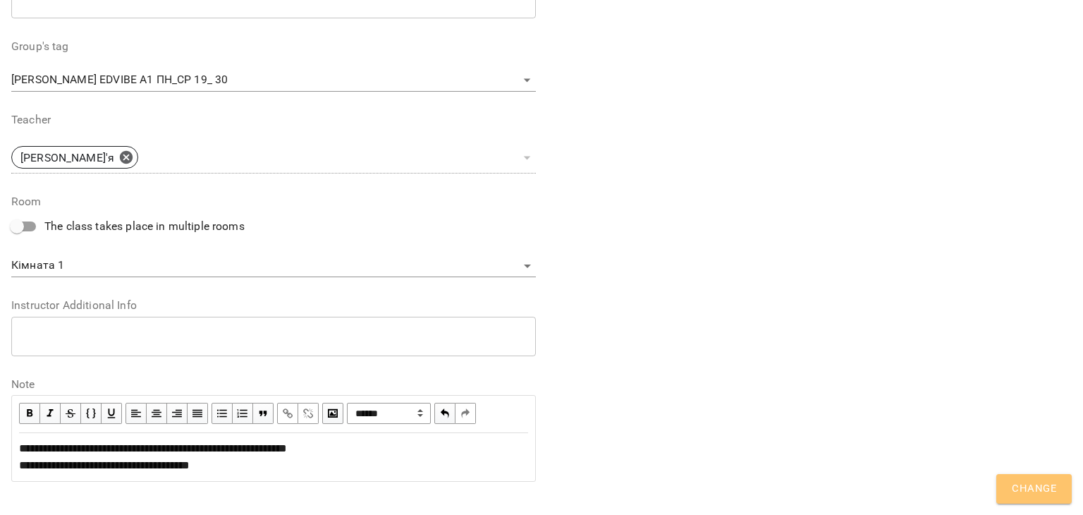
click at [1018, 489] on span "Change" at bounding box center [1034, 489] width 44 height 18
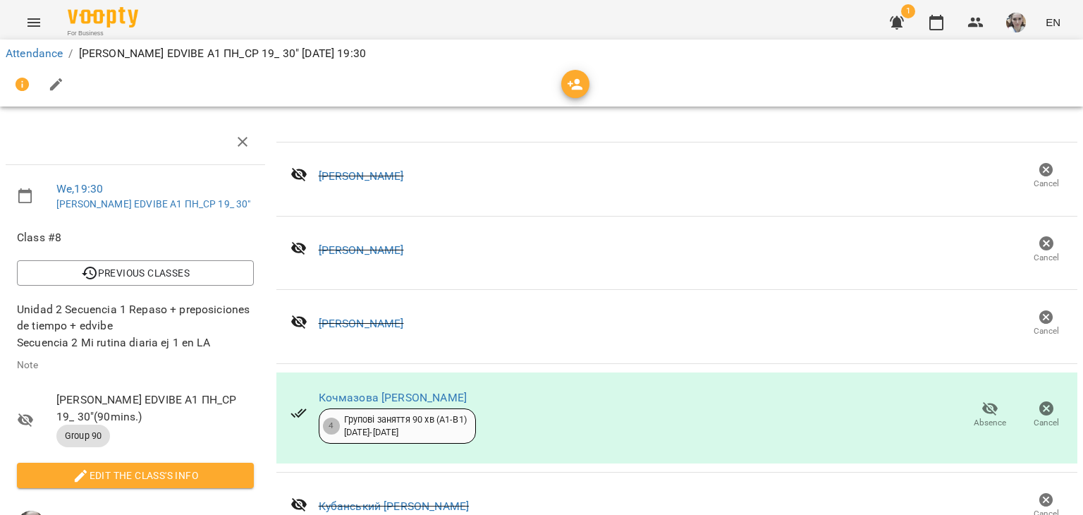
scroll to position [0, 0]
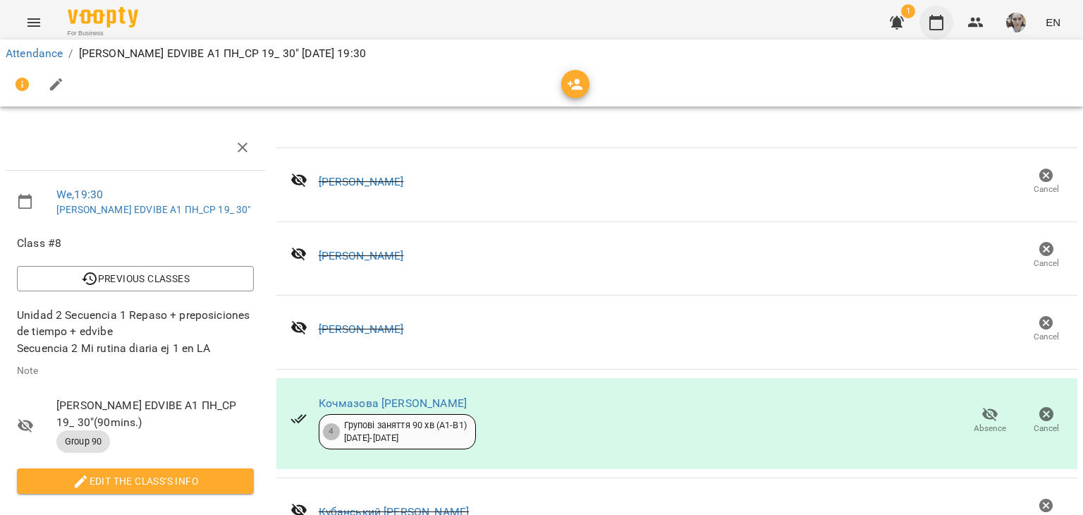
click at [937, 26] on icon "button" at bounding box center [936, 22] width 17 height 17
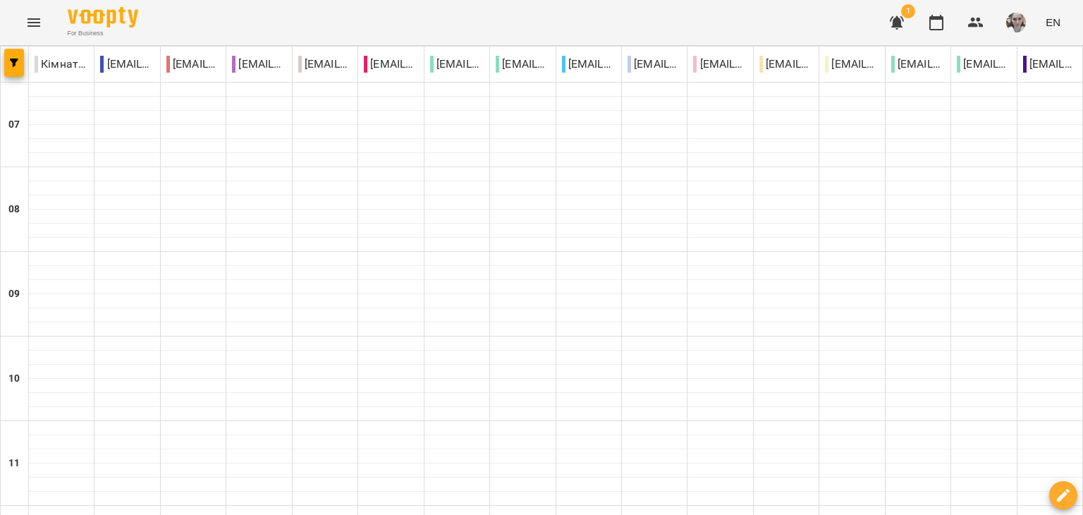
scroll to position [564, 0]
type input "**********"
click at [17, 57] on button "button" at bounding box center [14, 63] width 20 height 28
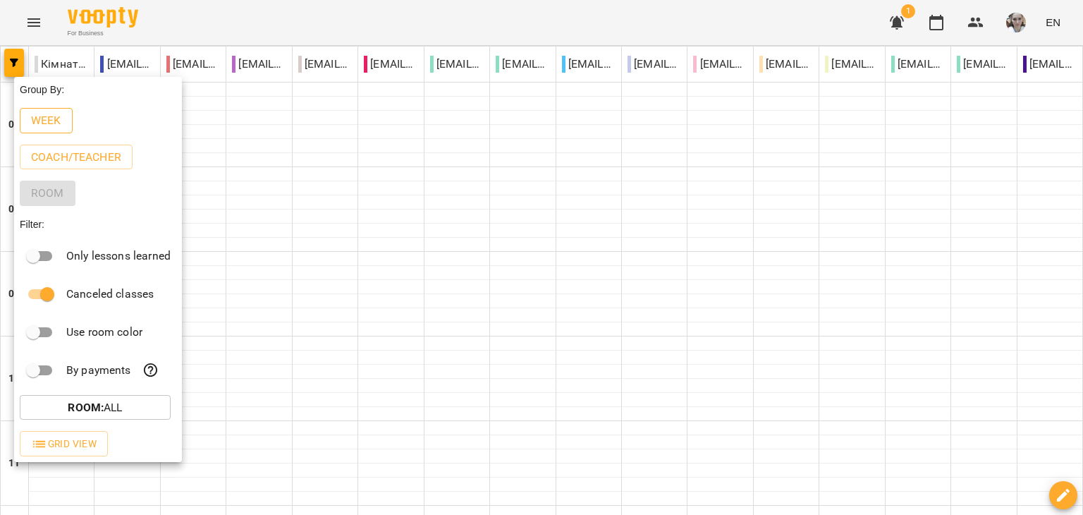
click at [52, 125] on p "Week" at bounding box center [46, 120] width 30 height 17
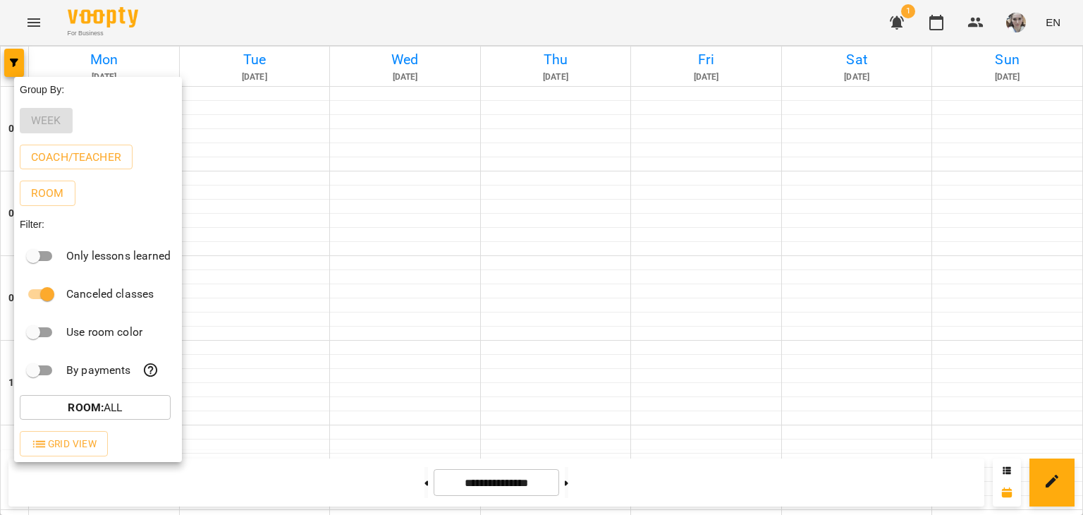
click at [375, 14] on div at bounding box center [541, 257] width 1083 height 515
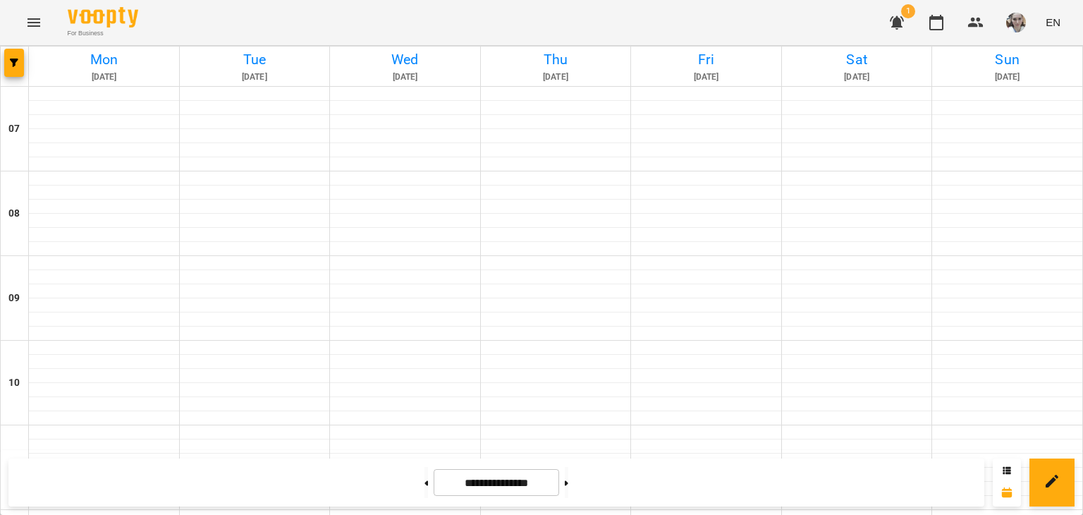
scroll to position [989, 0]
click at [425, 488] on button at bounding box center [427, 482] width 4 height 31
click at [425, 486] on button at bounding box center [427, 482] width 4 height 31
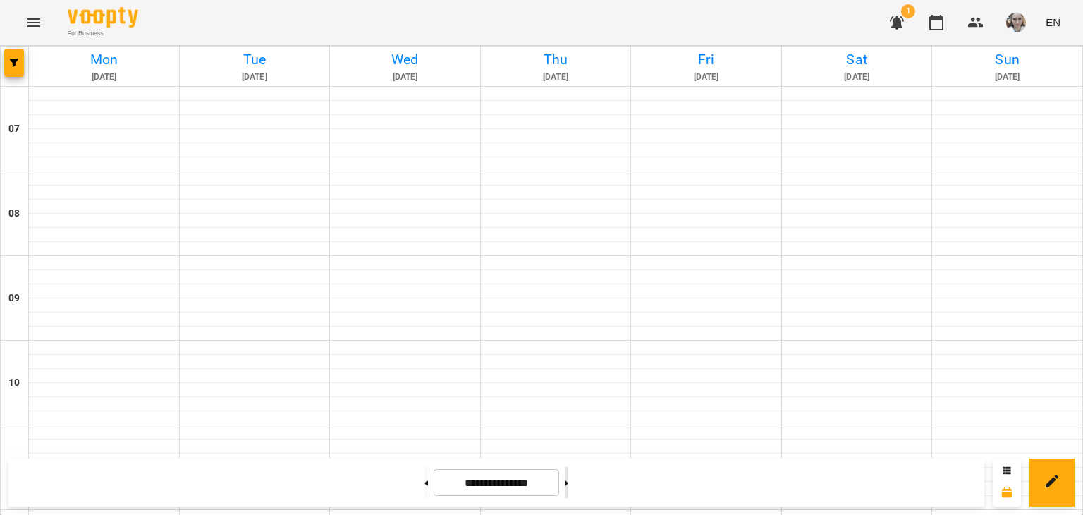
click at [568, 483] on button at bounding box center [567, 482] width 4 height 31
type input "**********"
